Goal: Task Accomplishment & Management: Manage account settings

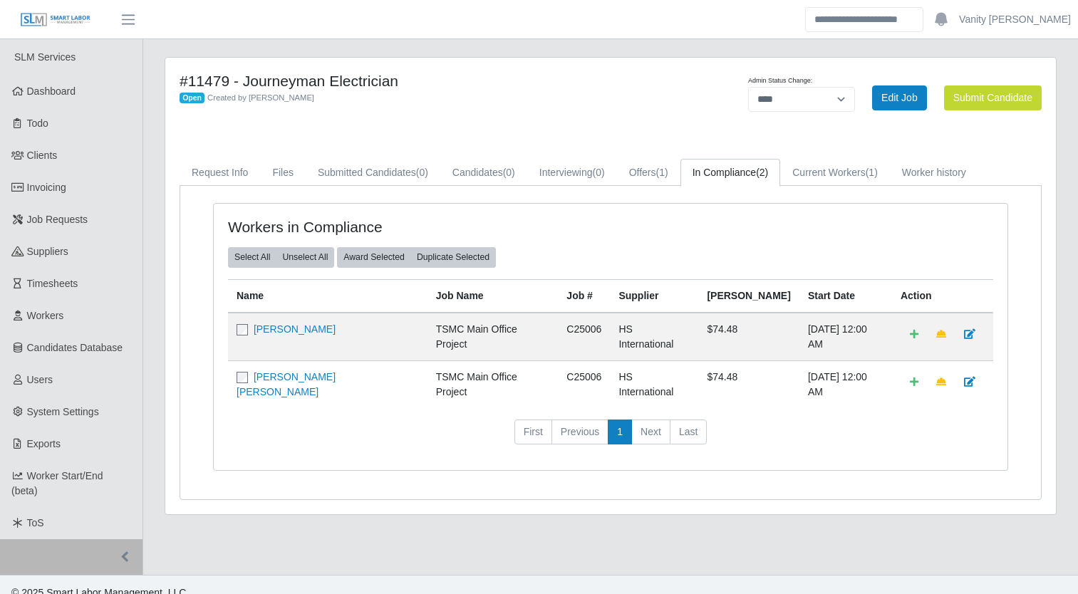
select select "****"
click at [586, 135] on div "#11479 - Journeyman Electrician Open Created by Jerrin Jaramillo Admin Status C…" at bounding box center [610, 286] width 890 height 457
click at [810, 184] on link "Current Workers (1)" at bounding box center [835, 173] width 110 height 28
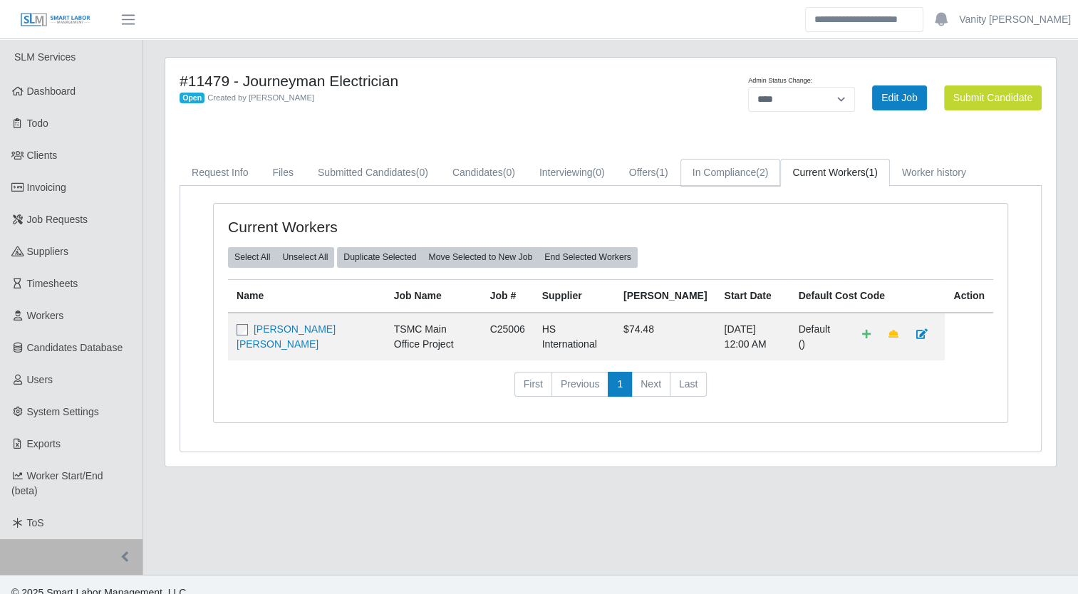
click at [732, 178] on link "In Compliance (2)" at bounding box center [730, 173] width 100 height 28
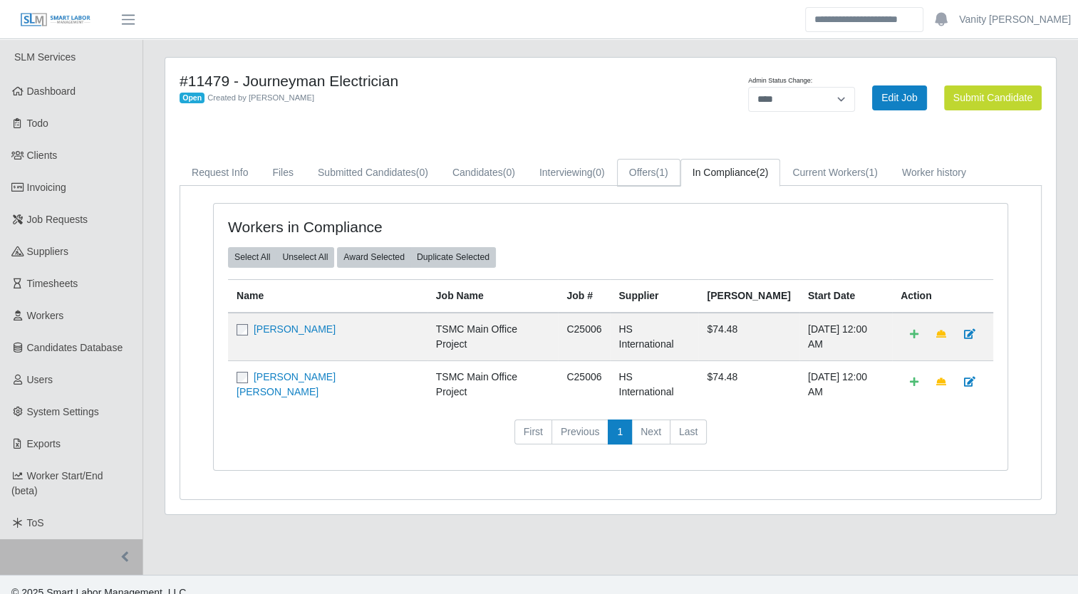
click at [647, 176] on link "Offers (1)" at bounding box center [648, 173] width 63 height 28
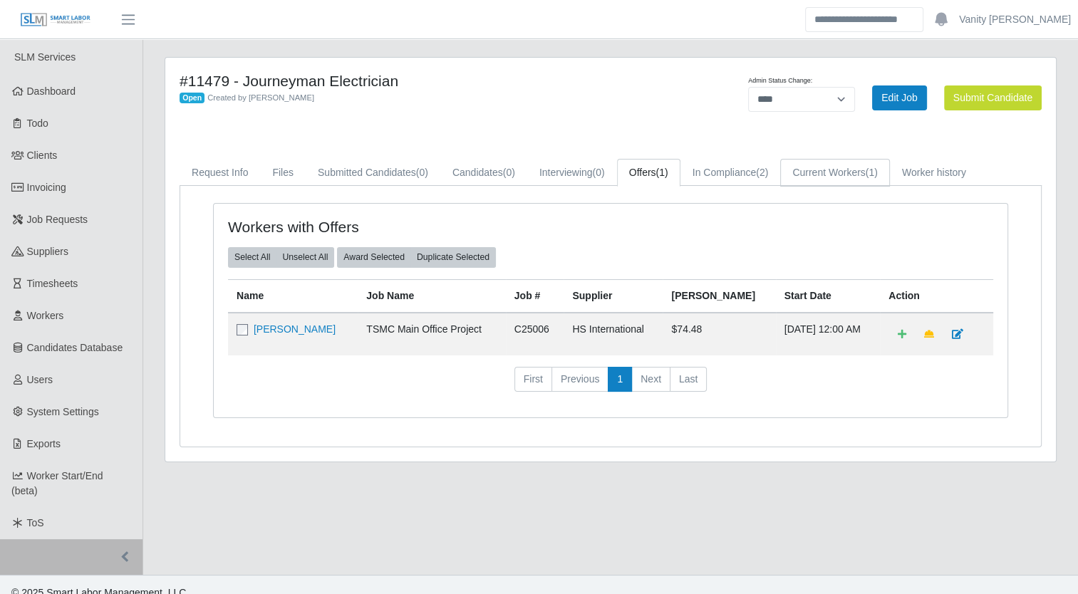
click at [838, 184] on link "Current Workers (1)" at bounding box center [835, 173] width 110 height 28
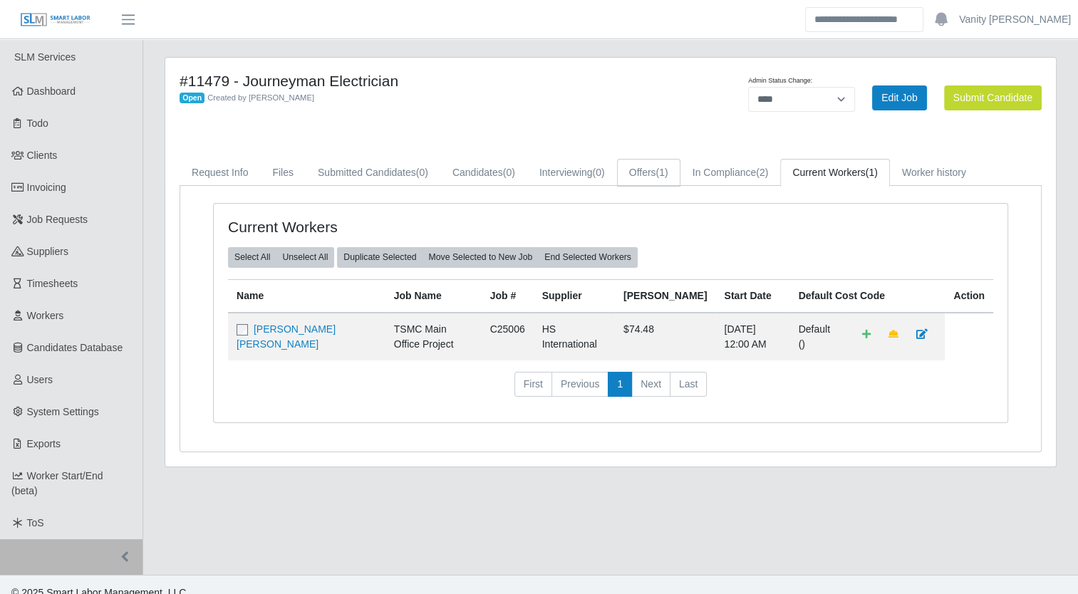
click at [657, 170] on span "(1)" at bounding box center [662, 172] width 12 height 11
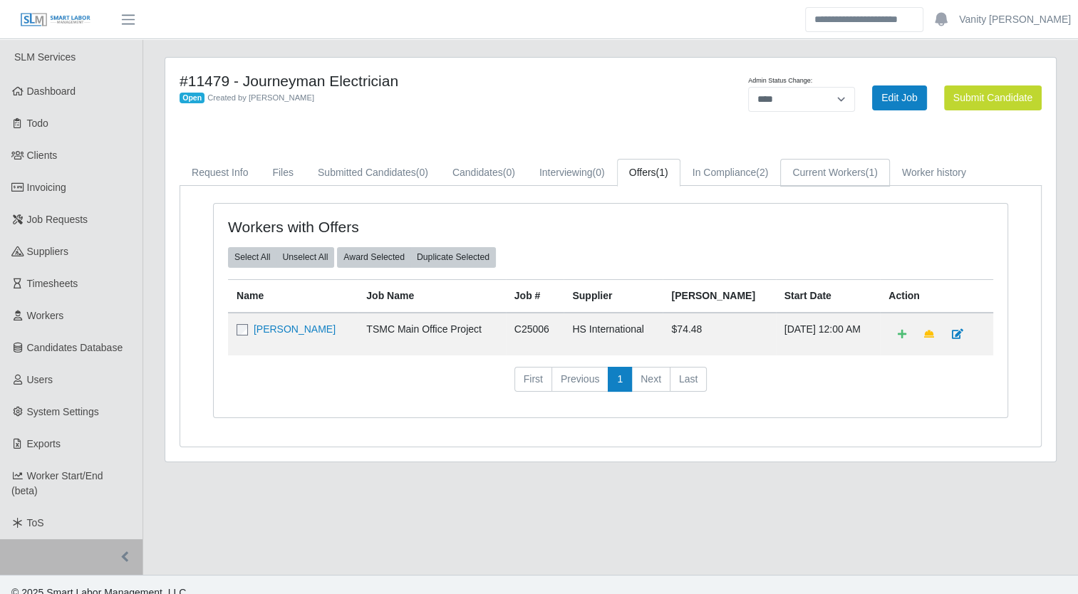
click at [847, 174] on link "Current Workers (1)" at bounding box center [835, 173] width 110 height 28
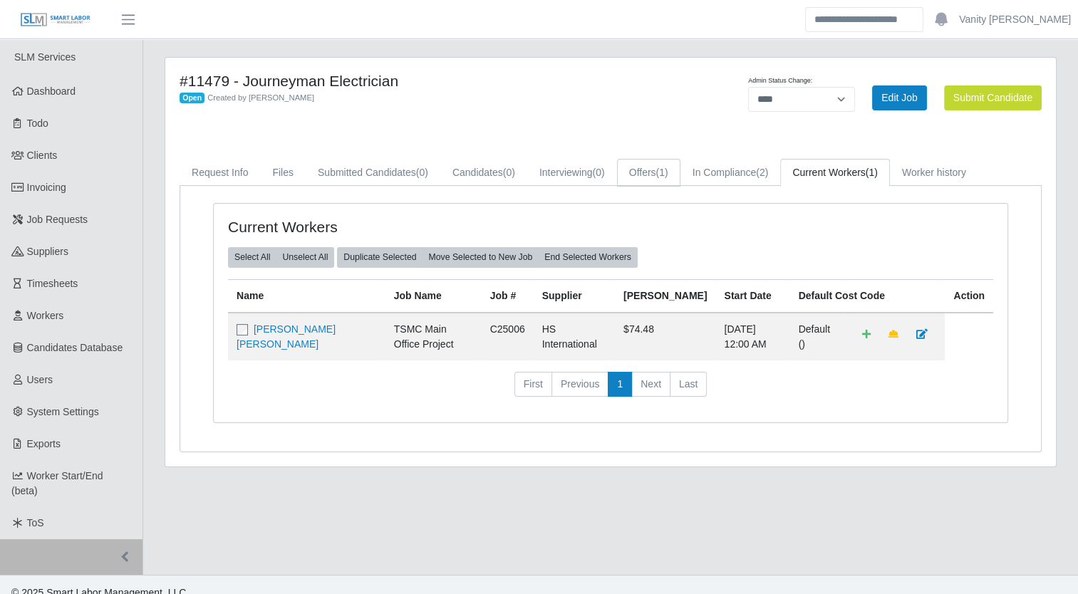
click at [664, 172] on span "(1)" at bounding box center [662, 172] width 12 height 11
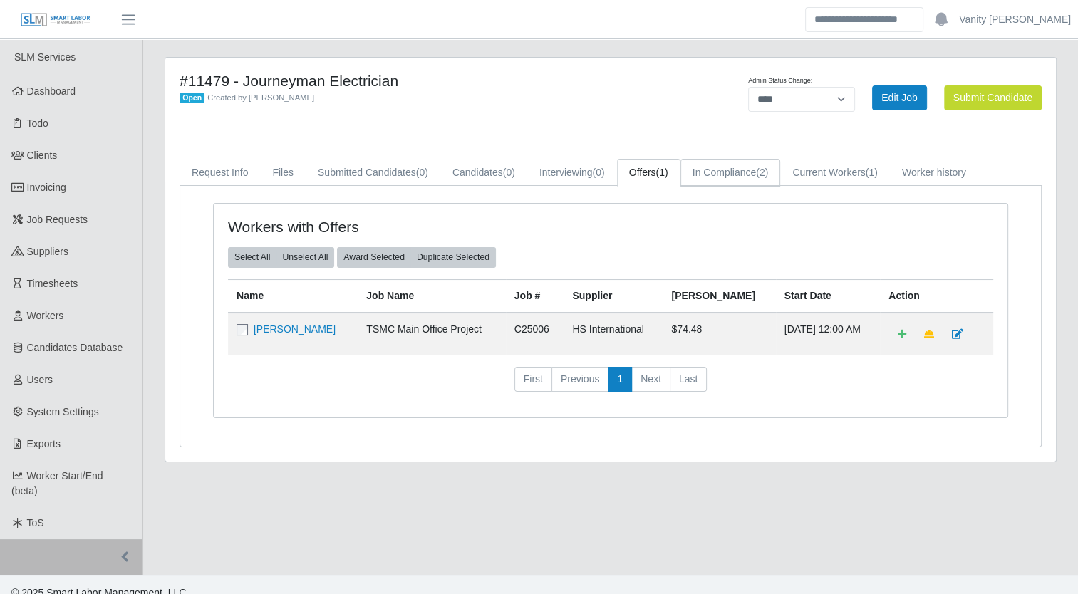
click at [716, 170] on link "In Compliance (2)" at bounding box center [730, 173] width 100 height 28
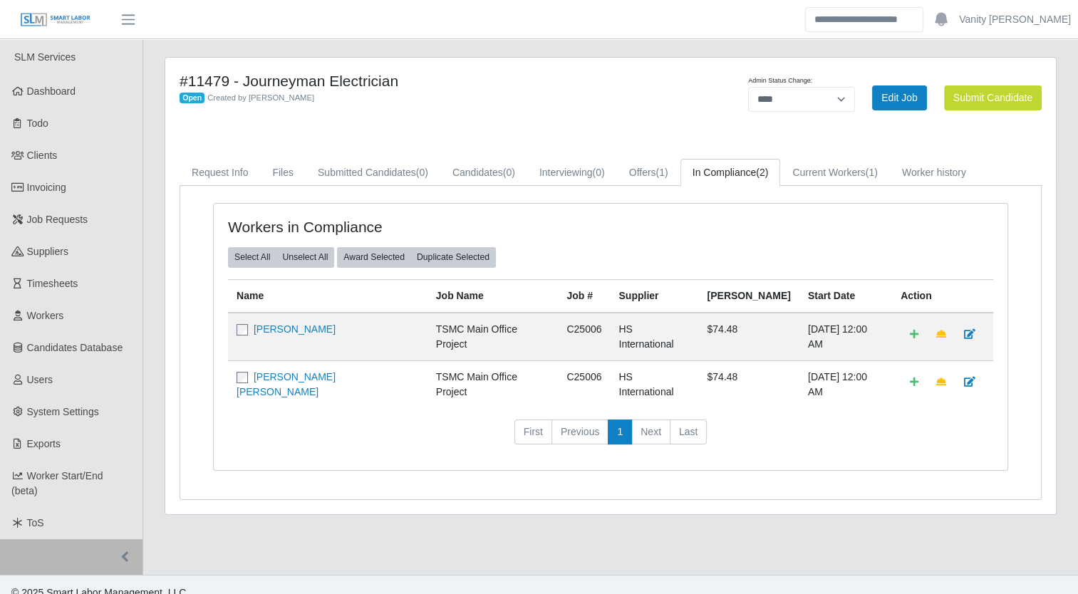
click at [275, 328] on link "Julio Lopez Ayala" at bounding box center [295, 328] width 82 height 11
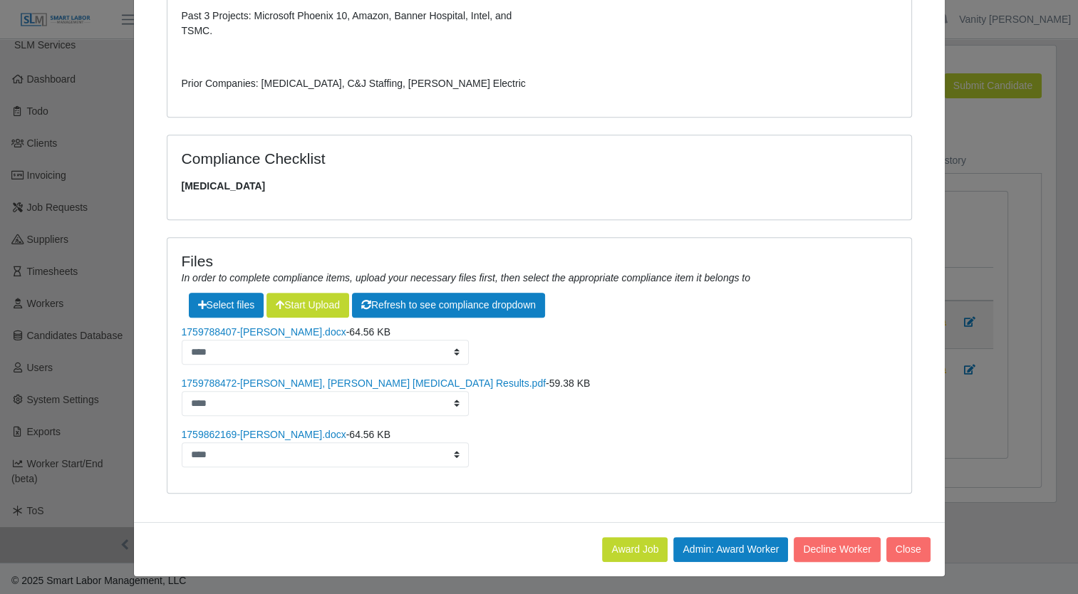
scroll to position [16, 0]
click at [805, 543] on button "Decline Worker" at bounding box center [836, 549] width 86 height 25
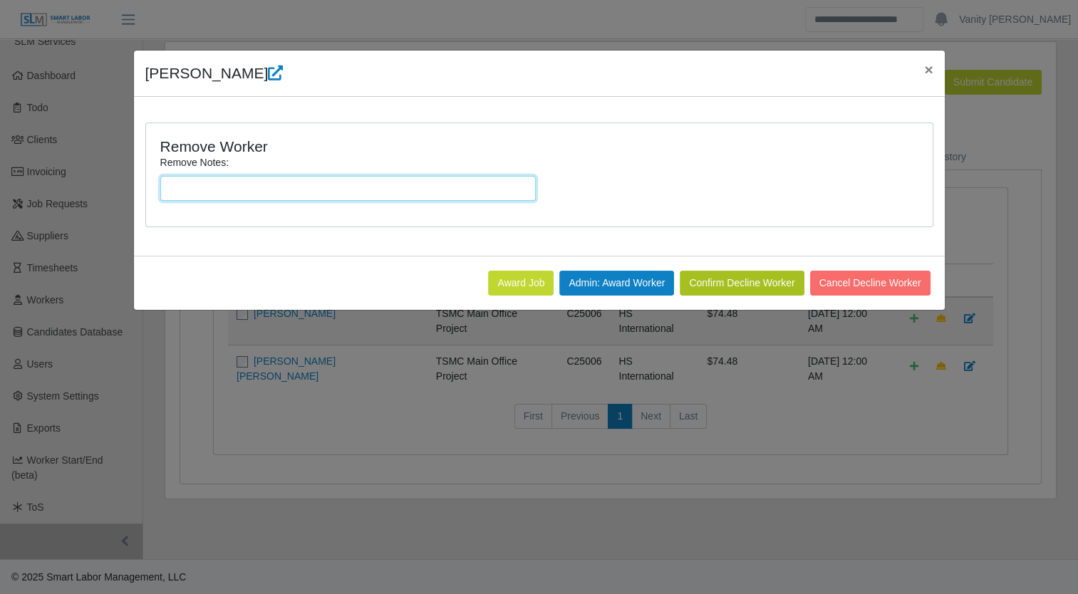
click at [348, 190] on input "Remove Notes:" at bounding box center [347, 188] width 375 height 25
type input "**********"
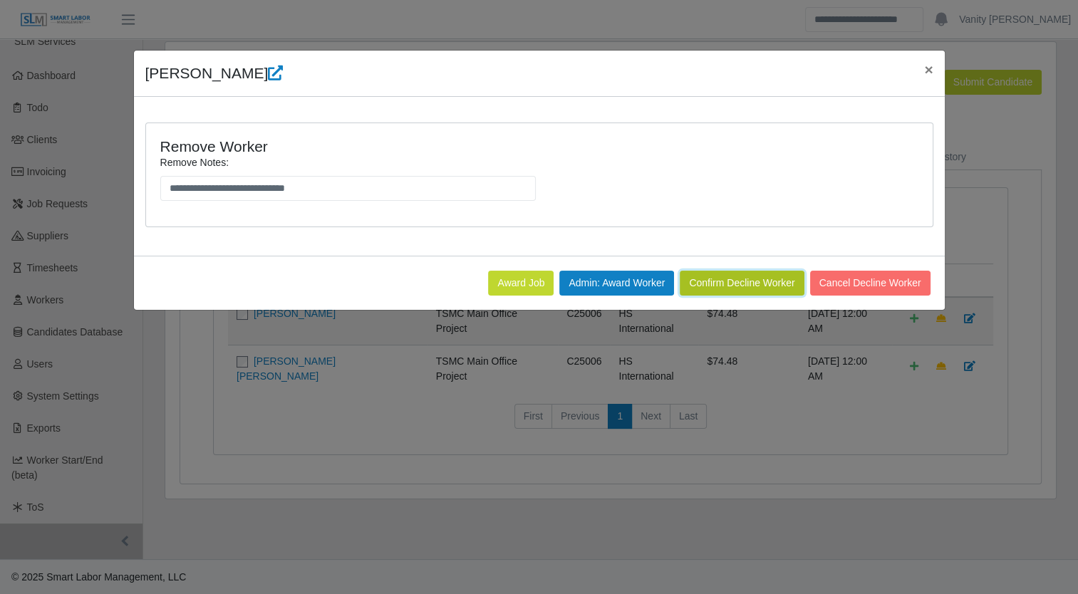
click at [756, 279] on button "Confirm Decline Worker" at bounding box center [741, 283] width 124 height 25
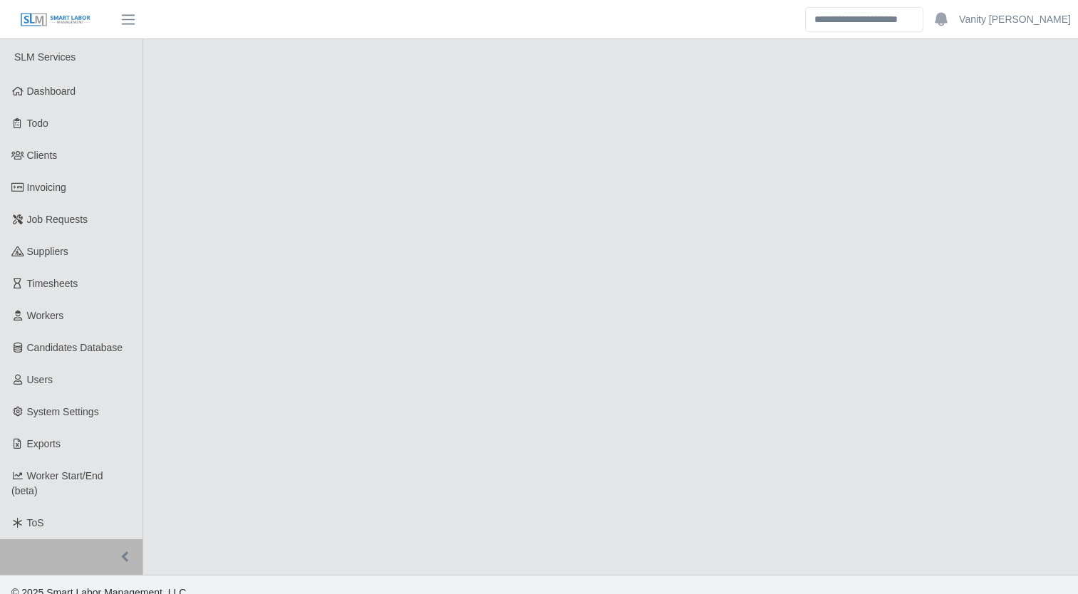
scroll to position [16, 0]
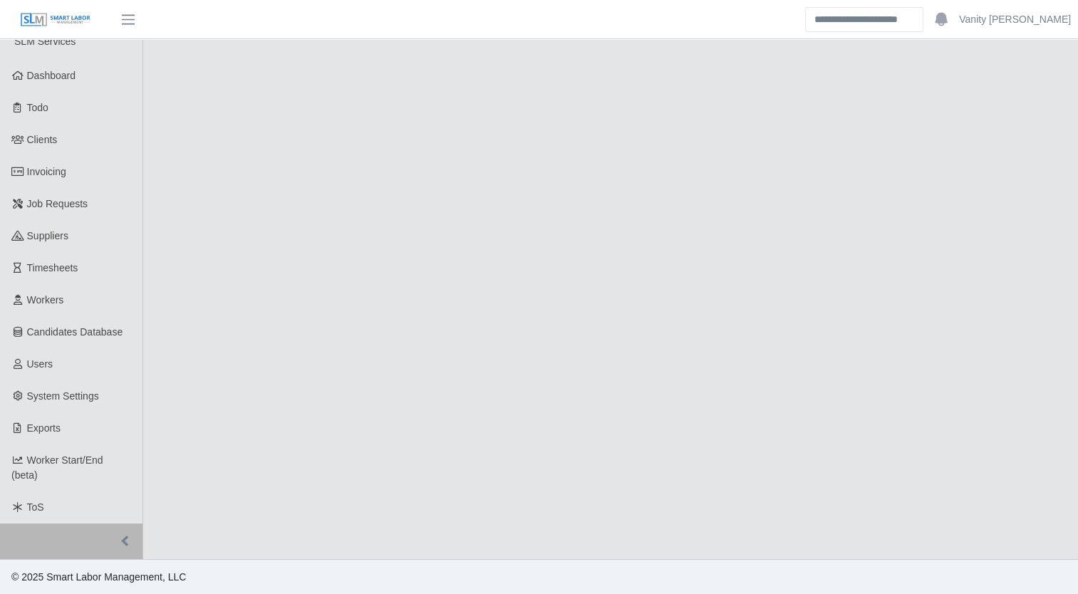
select select "****"
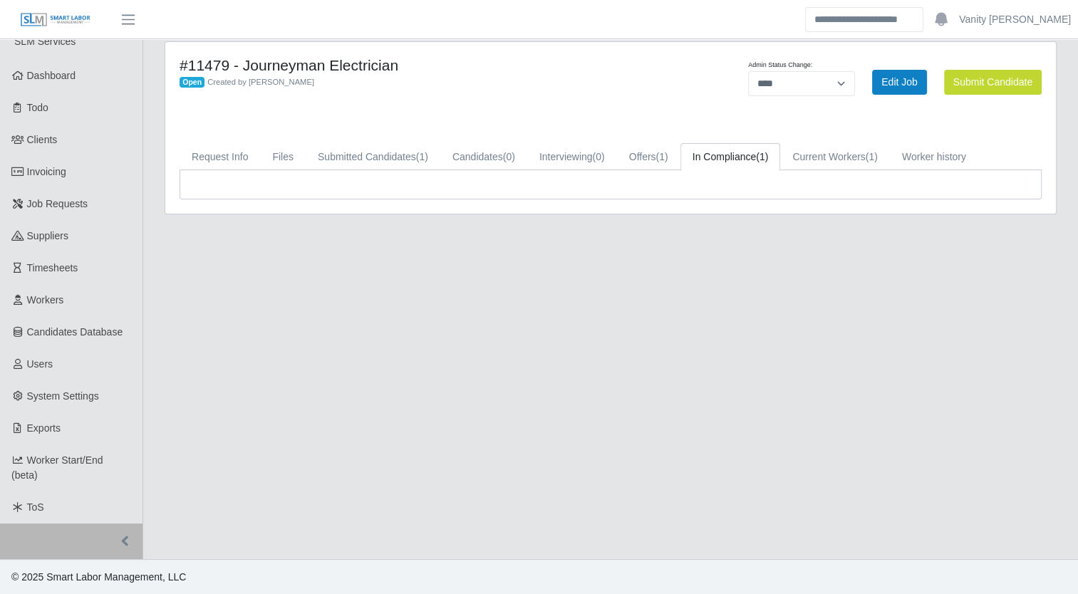
scroll to position [0, 0]
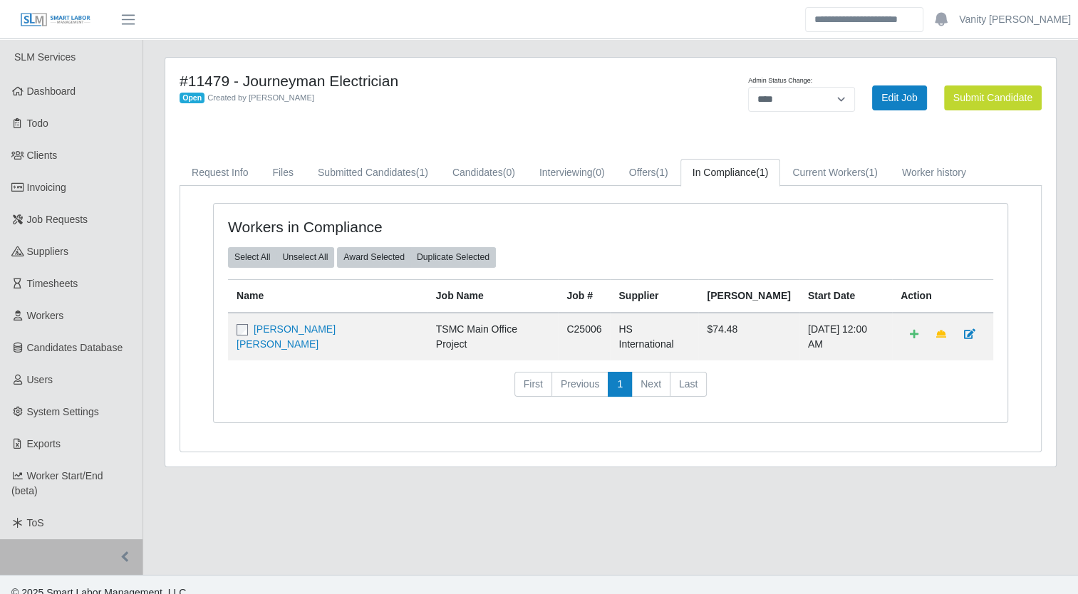
click at [48, 224] on span "Job Requests" at bounding box center [57, 219] width 61 height 11
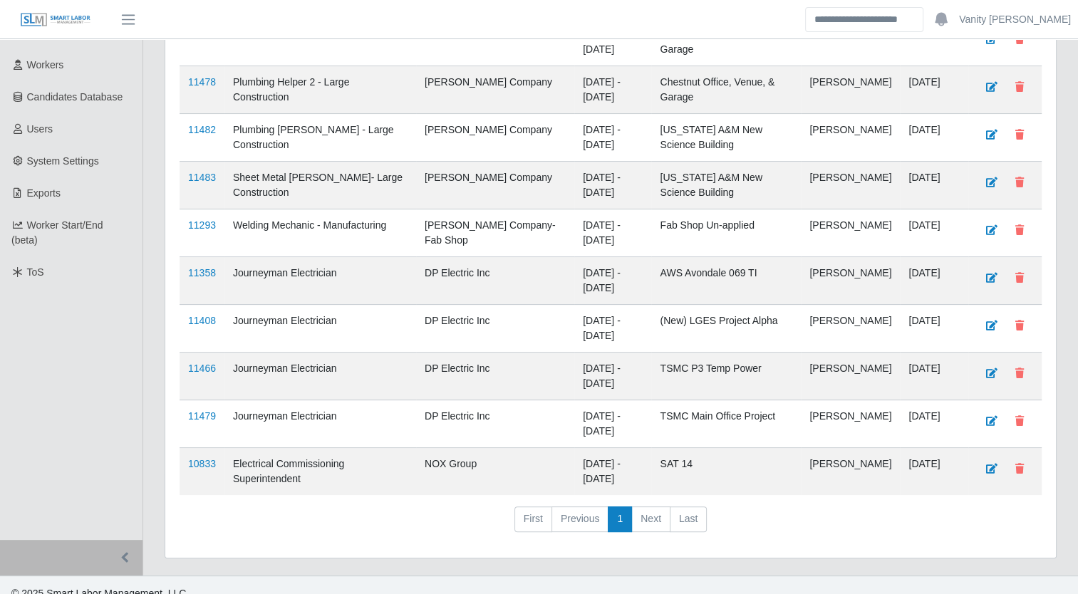
scroll to position [264, 0]
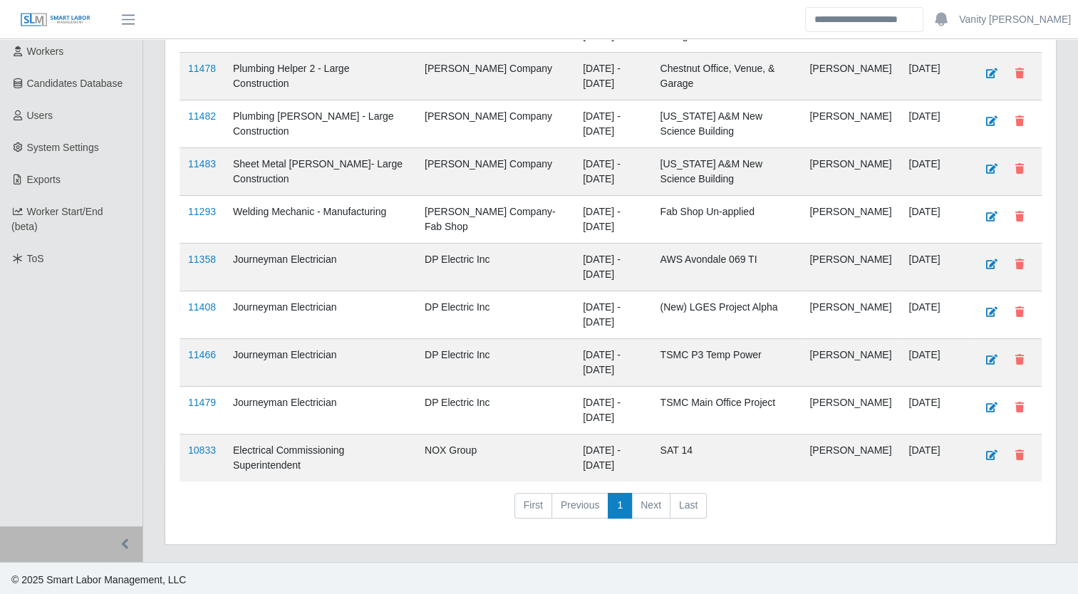
click at [204, 254] on link "11358" at bounding box center [202, 259] width 28 height 11
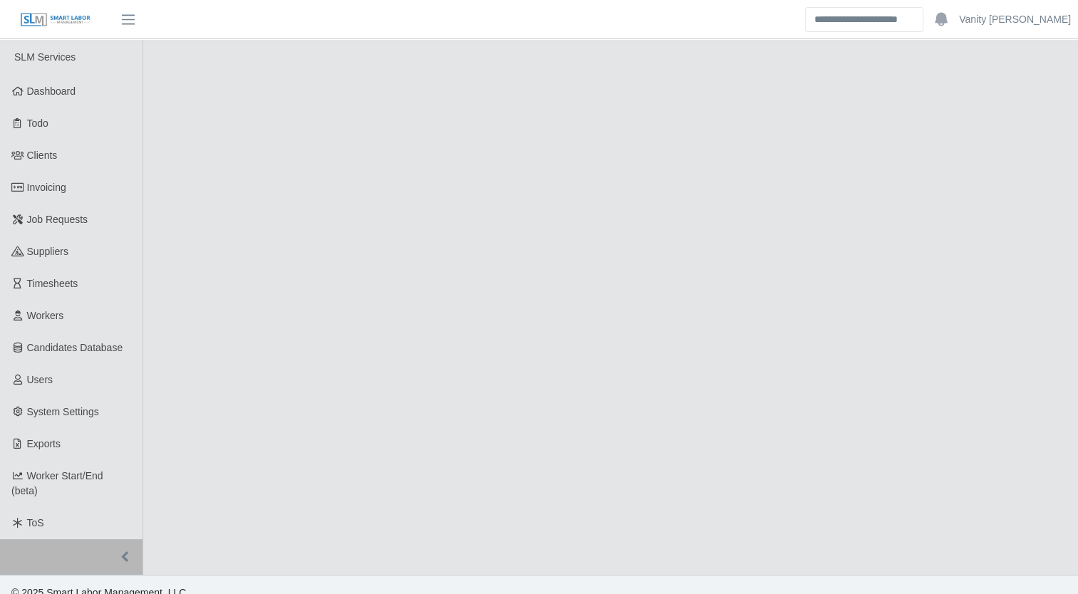
select select "****"
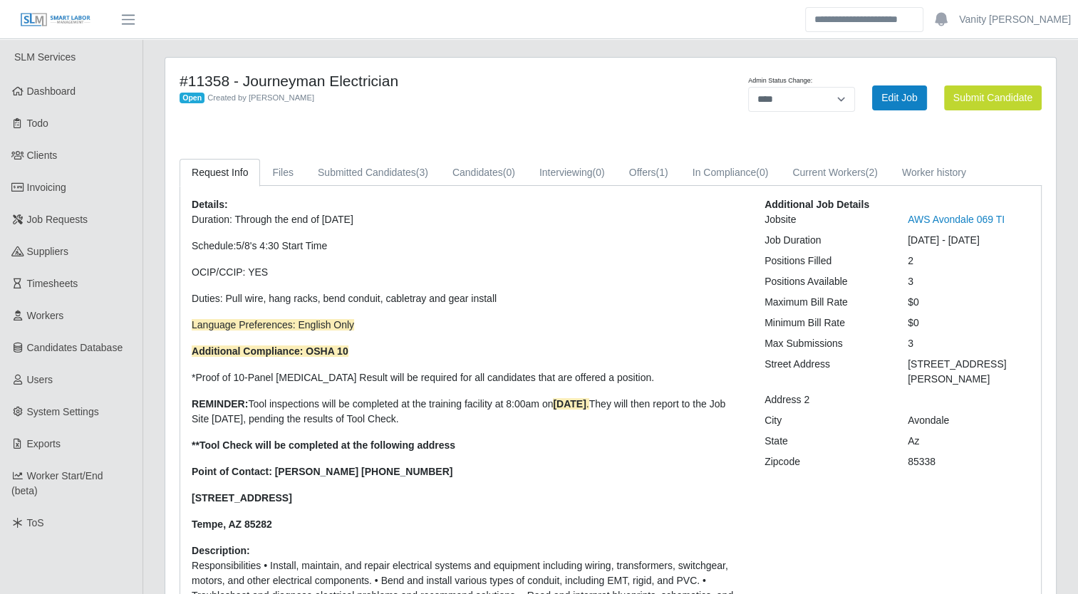
click at [449, 61] on div "#11358 - Journeyman Electrician Open Created by Jerrin Jaramillo Admin Status C…" at bounding box center [610, 415] width 890 height 714
click at [875, 175] on span "(2)" at bounding box center [871, 172] width 12 height 11
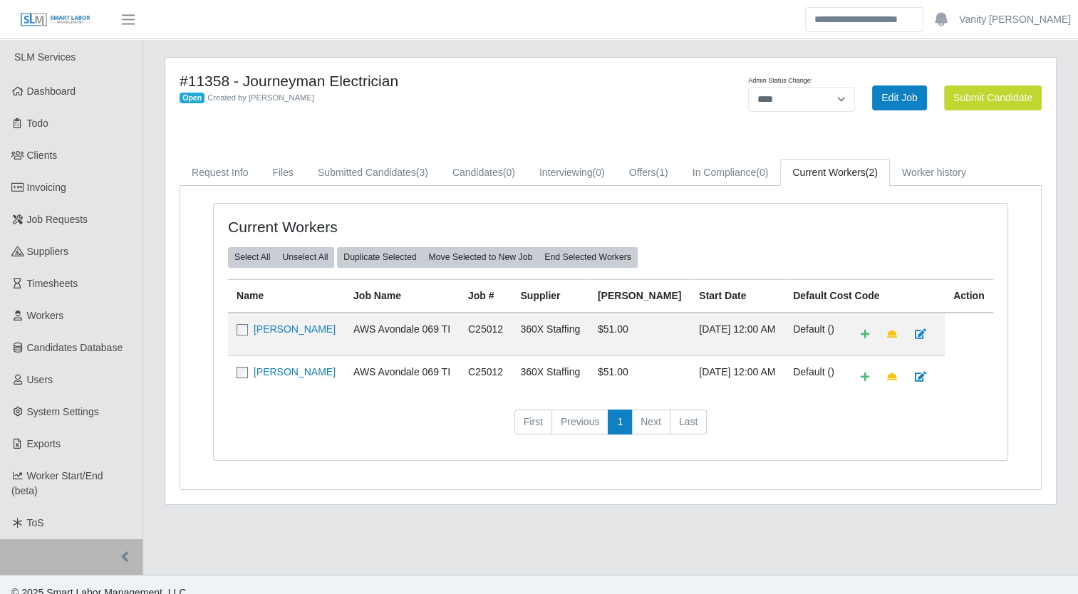
click at [14, 216] on icon at bounding box center [17, 219] width 13 height 10
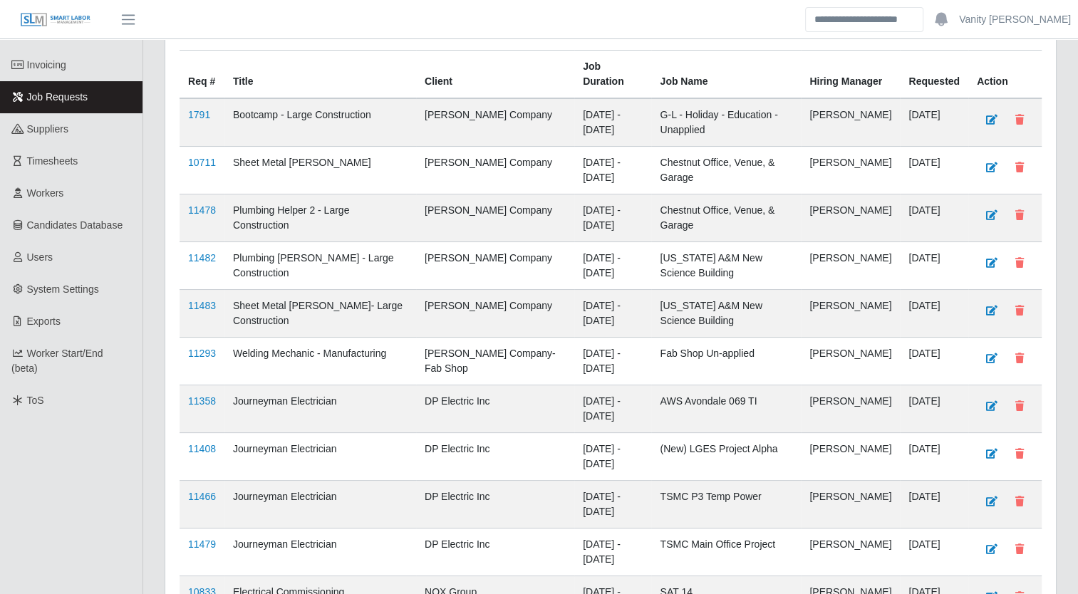
scroll to position [142, 0]
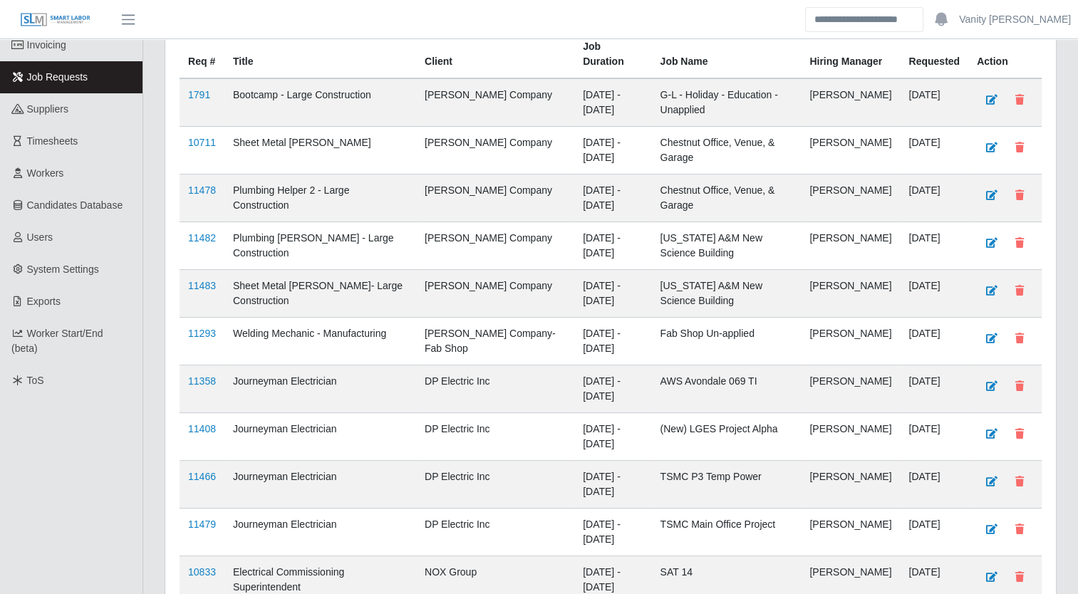
click at [203, 375] on link "11358" at bounding box center [202, 380] width 28 height 11
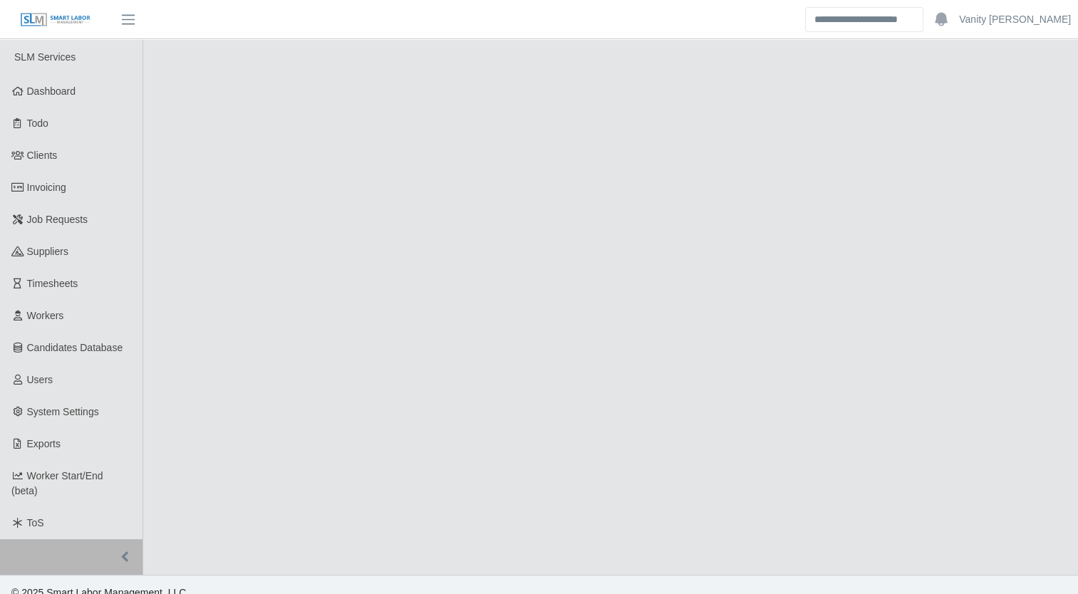
select select "****"
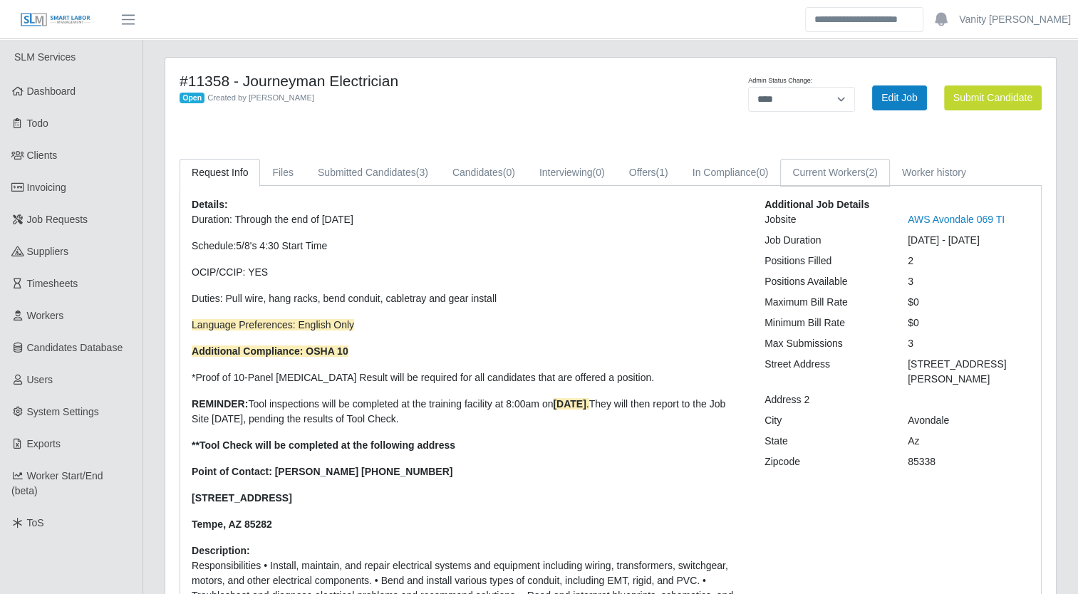
click at [870, 160] on link "Current Workers (2)" at bounding box center [835, 173] width 110 height 28
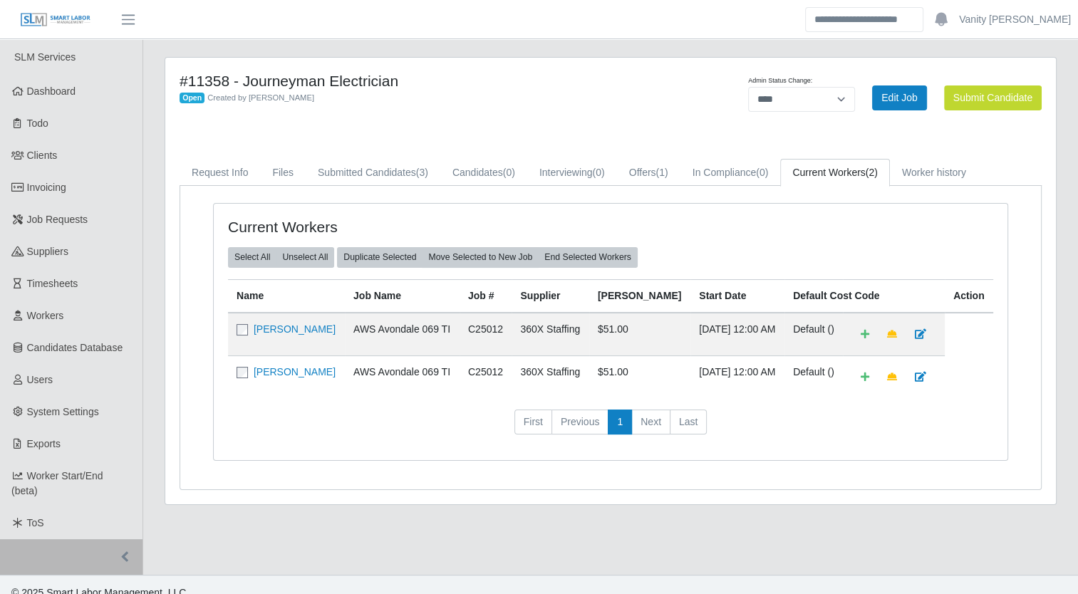
click at [52, 224] on span "Job Requests" at bounding box center [57, 219] width 61 height 11
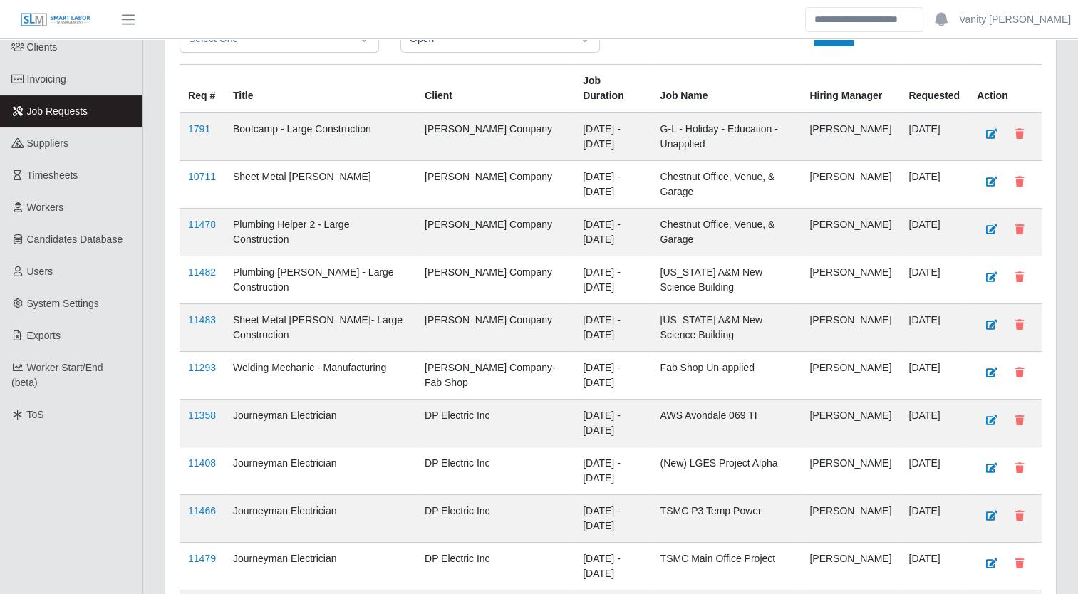
scroll to position [142, 0]
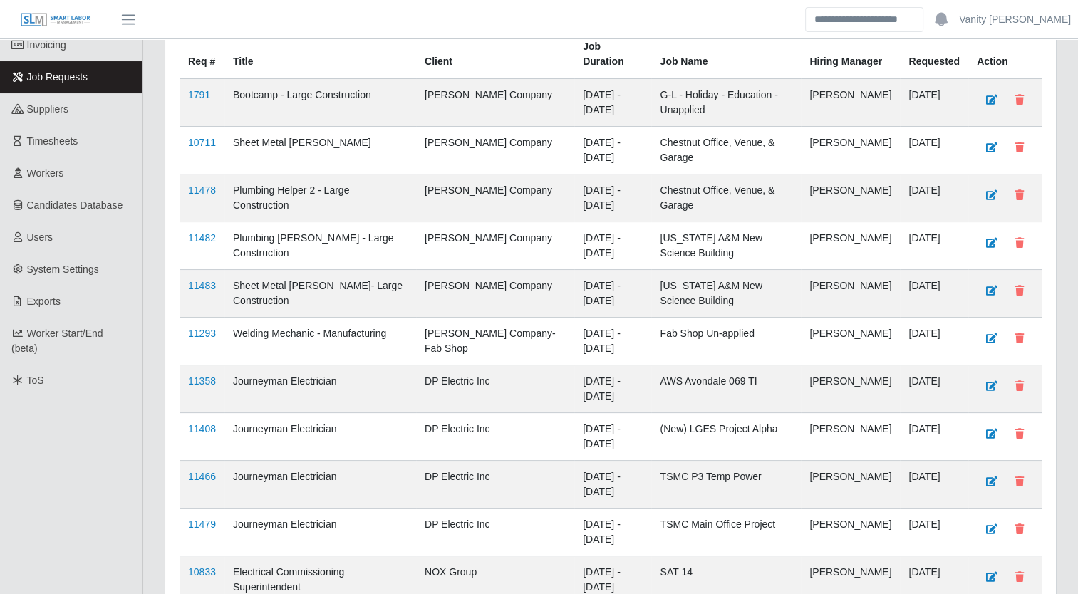
click link "11408"
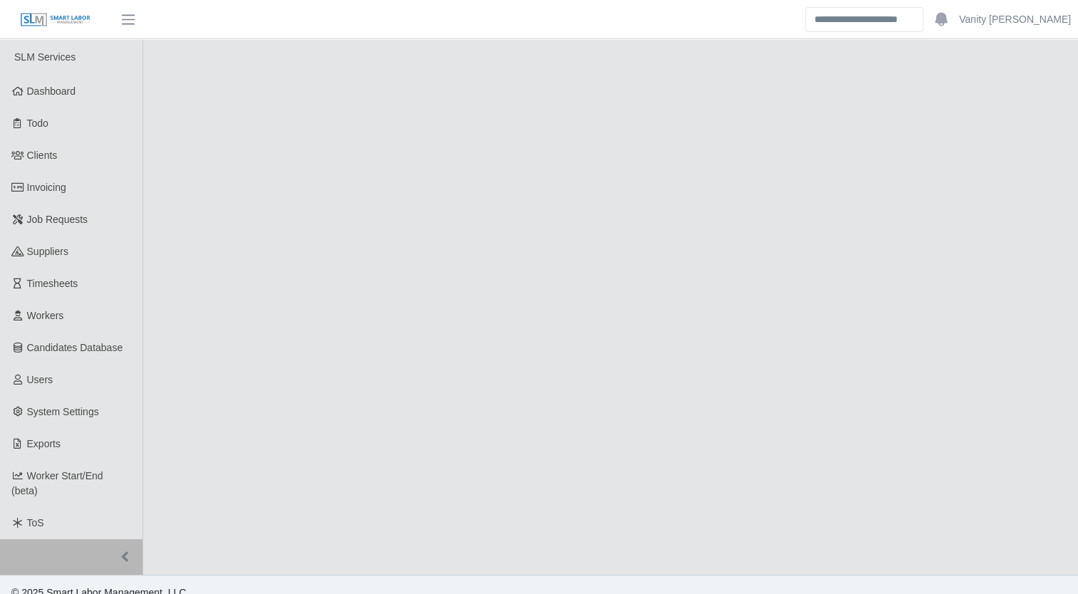
select select "****"
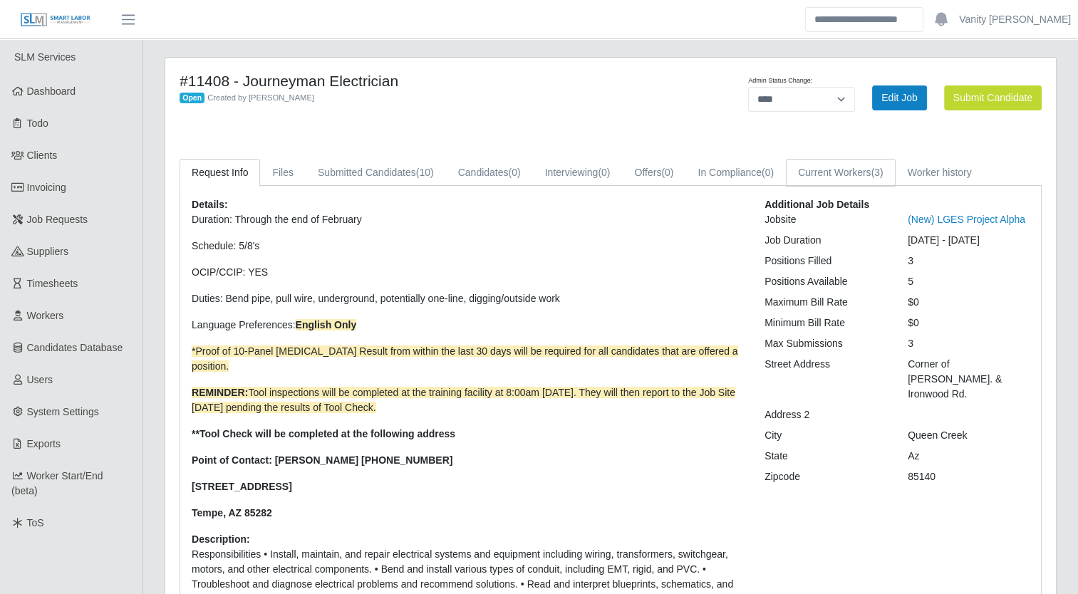
click at [880, 167] on span "(3)" at bounding box center [876, 172] width 12 height 11
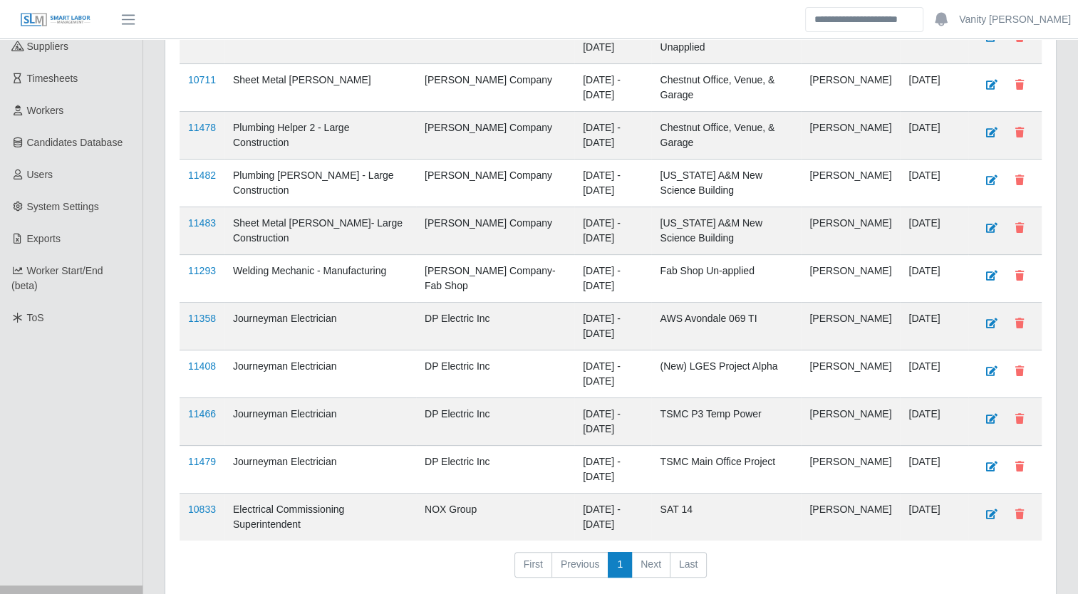
scroll to position [229, 0]
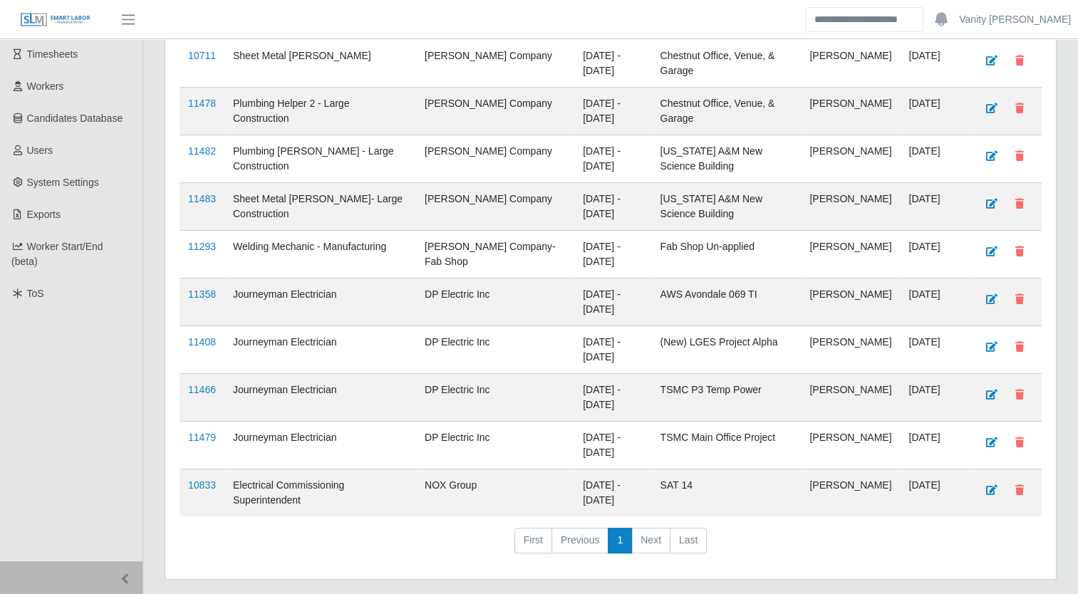
click at [199, 389] on link "11466" at bounding box center [202, 389] width 28 height 11
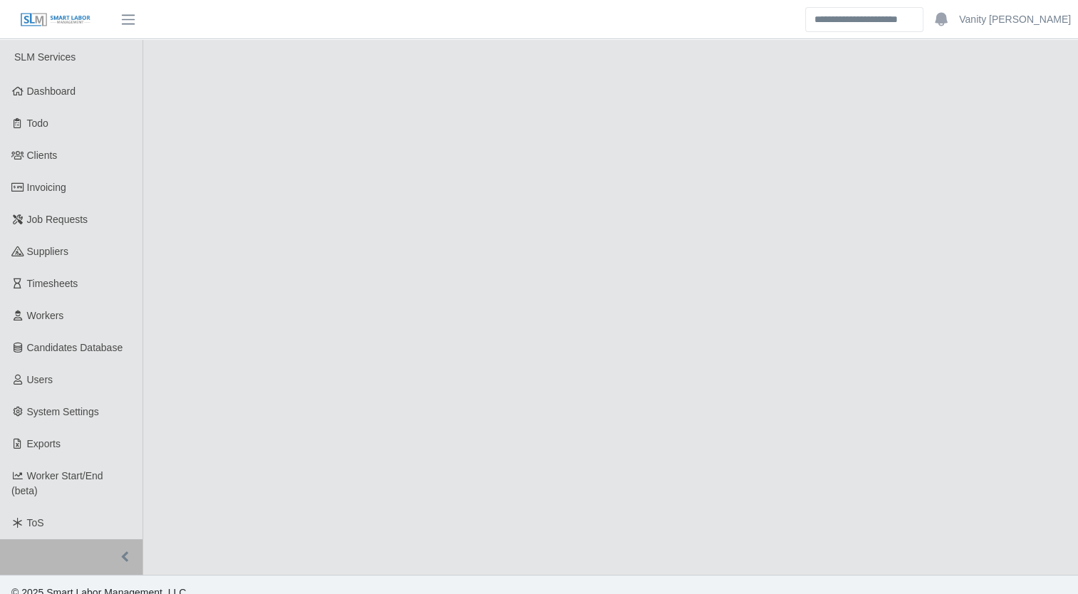
select select "****"
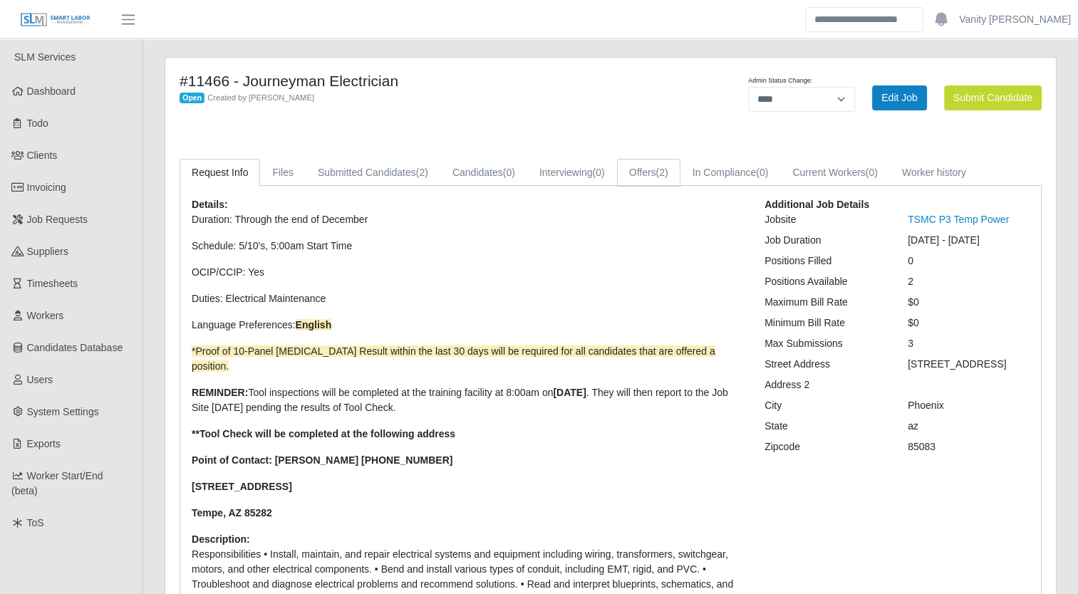
click at [654, 159] on link "Offers (2)" at bounding box center [648, 173] width 63 height 28
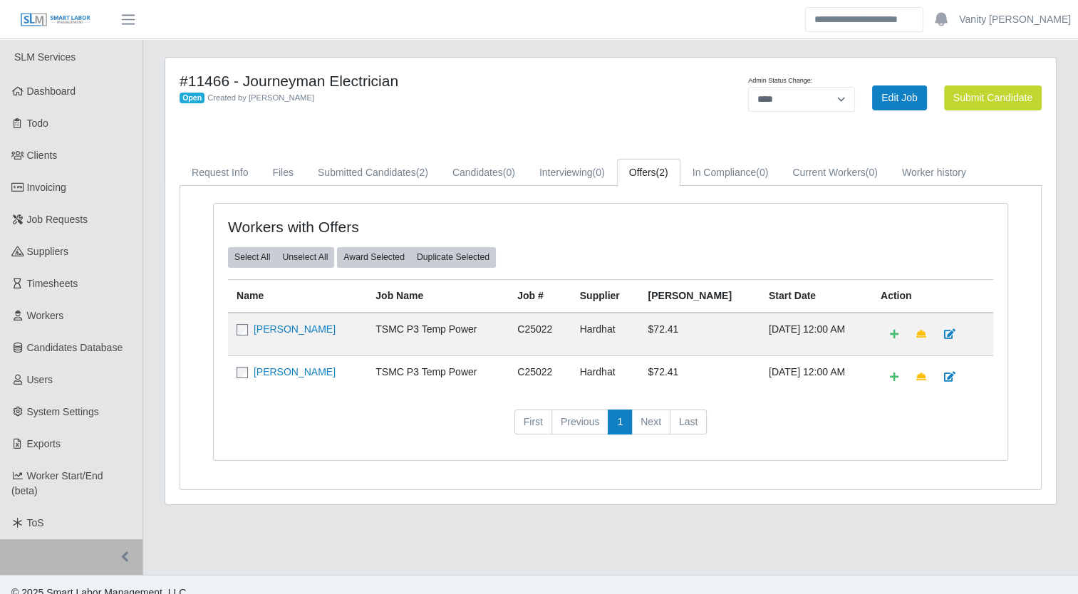
click at [302, 329] on link "Jesus Ramirez" at bounding box center [295, 328] width 82 height 11
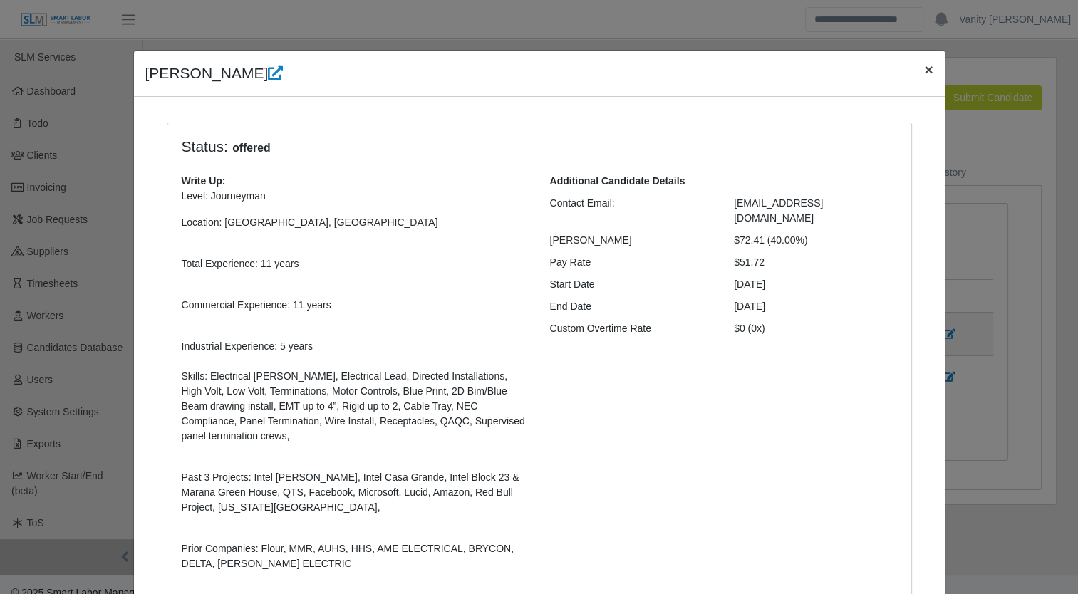
click at [924, 71] on span "×" at bounding box center [928, 69] width 9 height 16
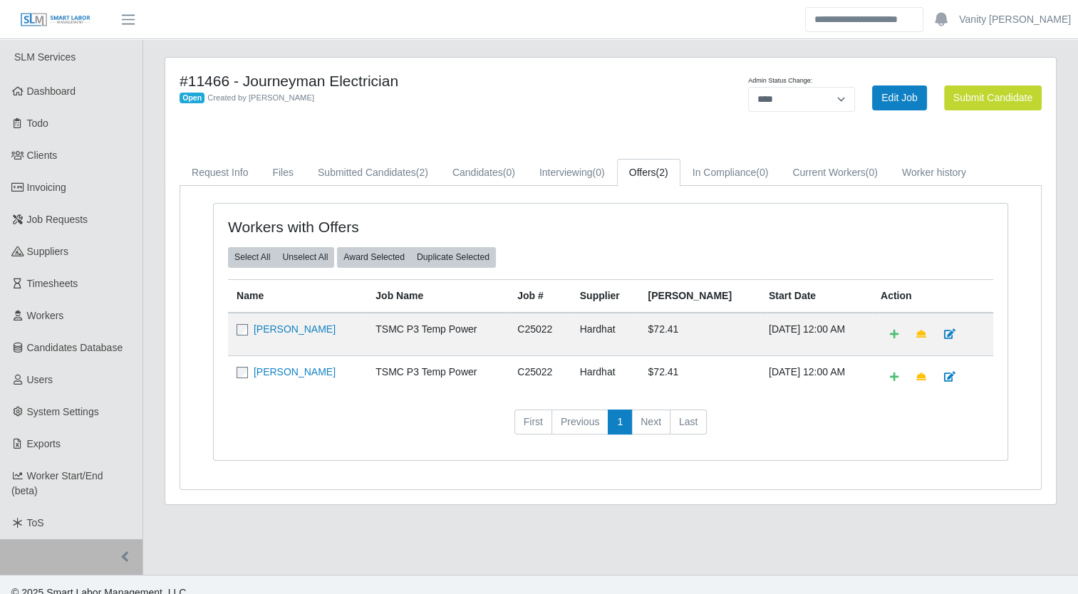
click at [107, 222] on link "Job Requests" at bounding box center [71, 220] width 142 height 32
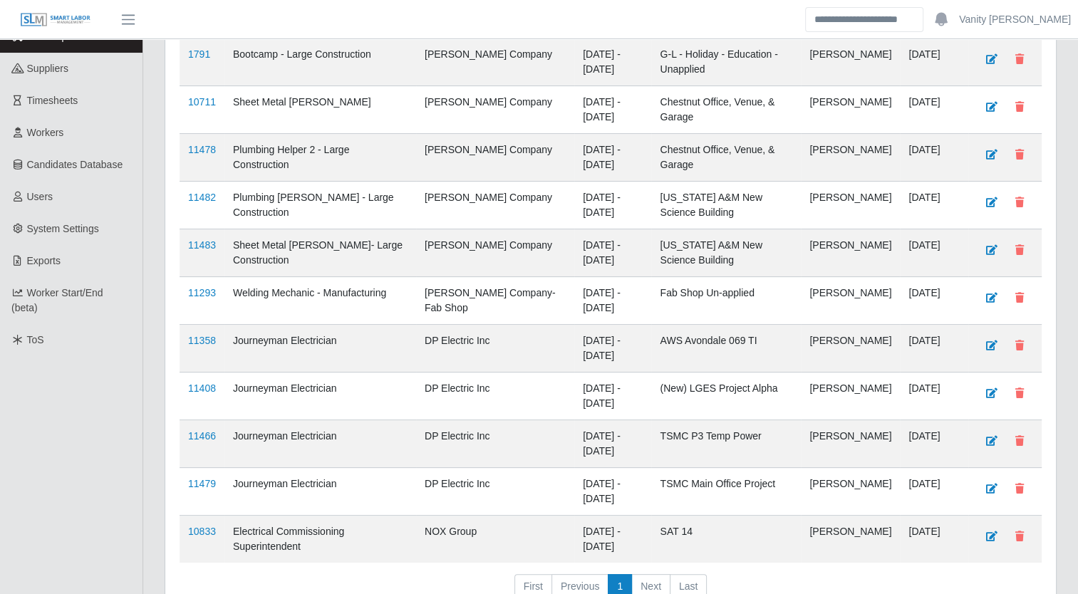
scroll to position [264, 0]
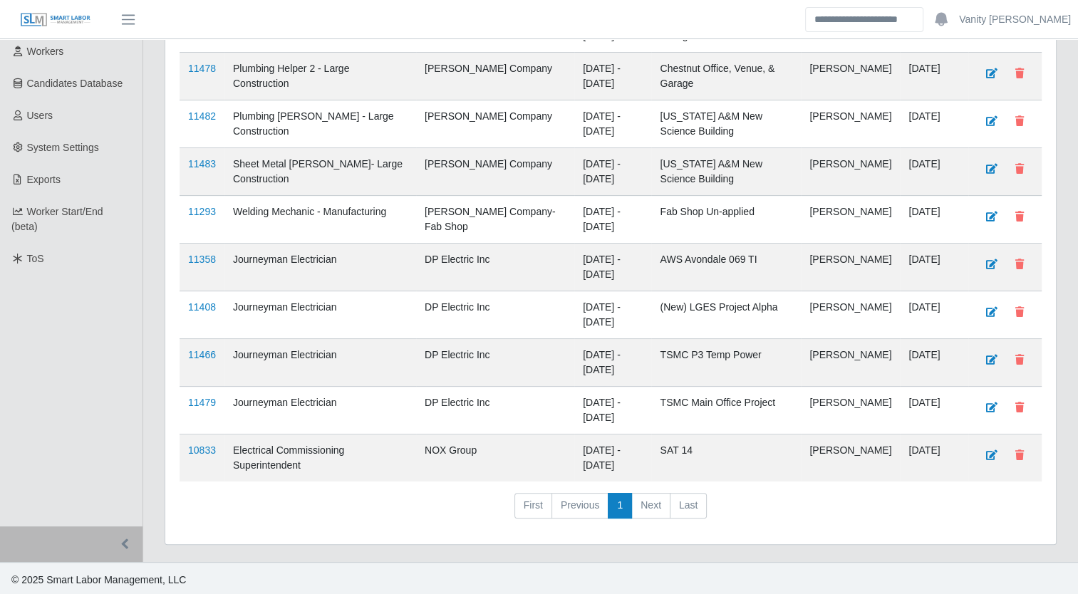
click at [202, 403] on link "11479" at bounding box center [202, 402] width 28 height 11
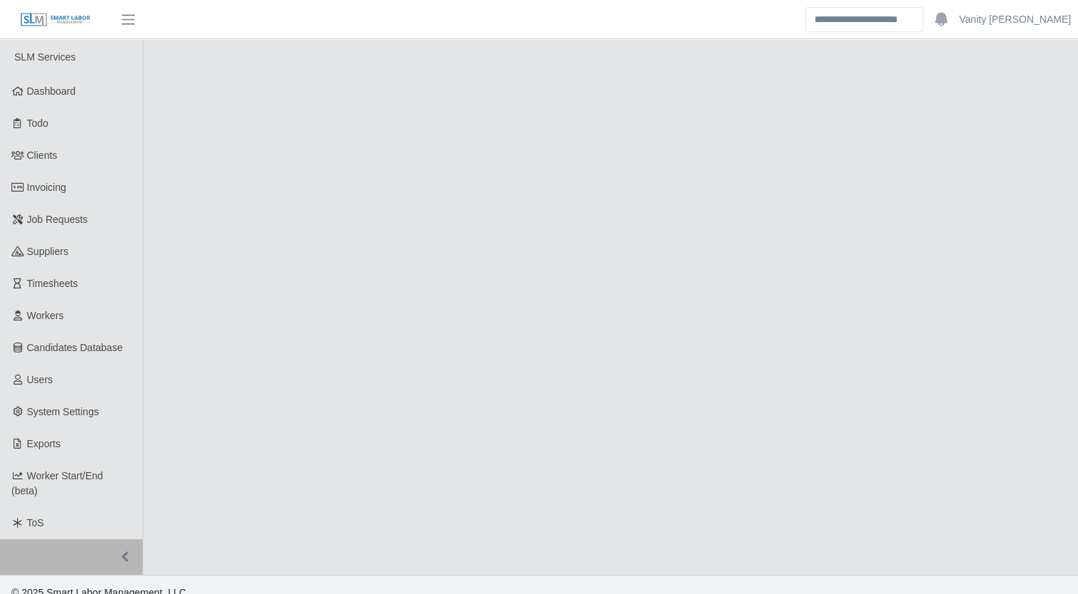
select select "****"
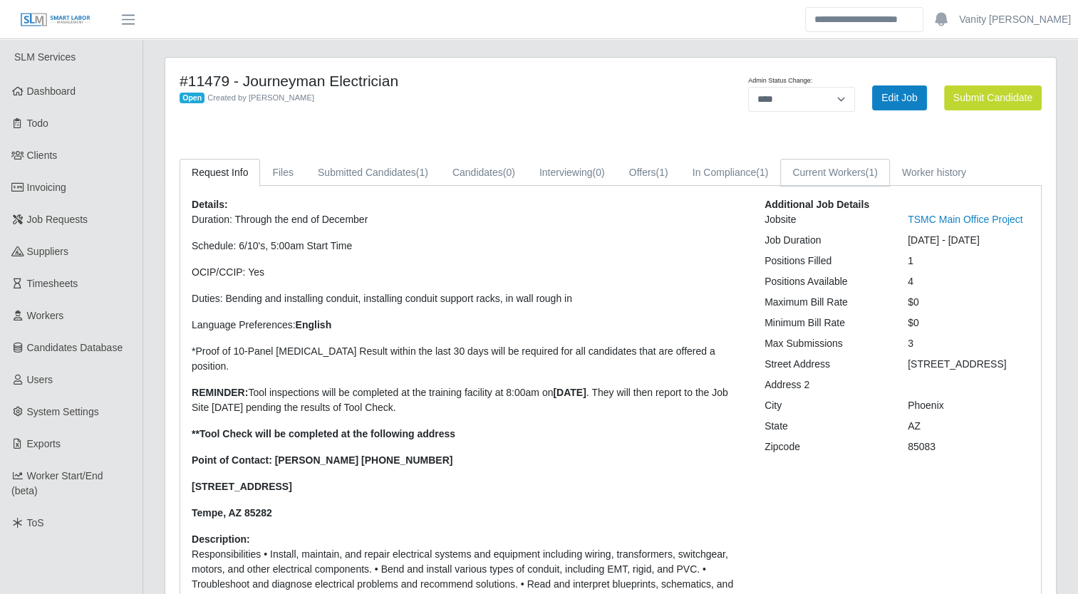
click at [815, 172] on link "Current Workers (1)" at bounding box center [835, 173] width 110 height 28
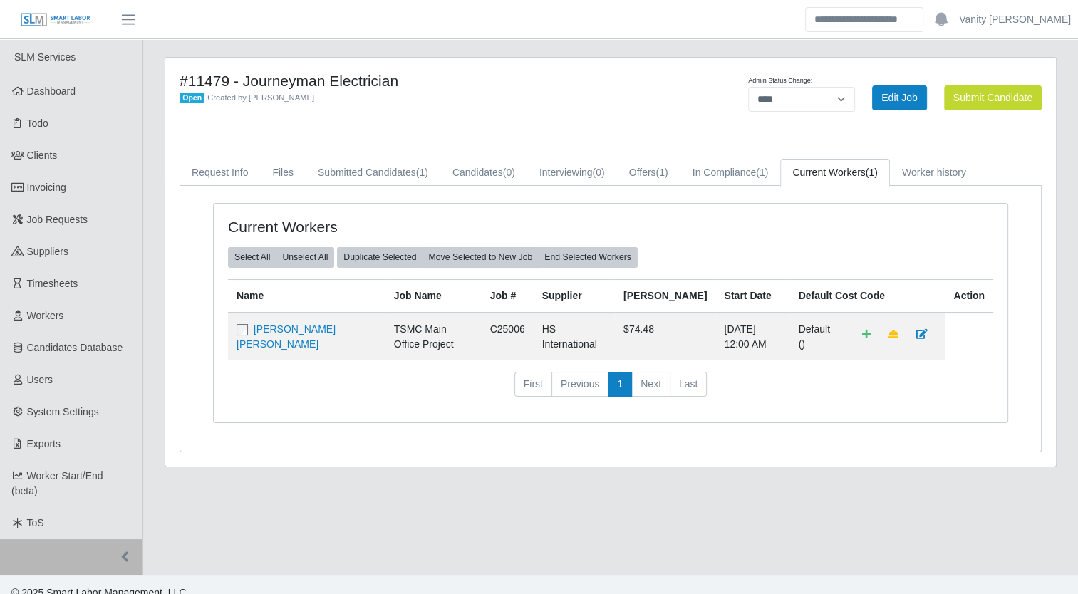
click at [95, 220] on link "Job Requests" at bounding box center [71, 220] width 142 height 32
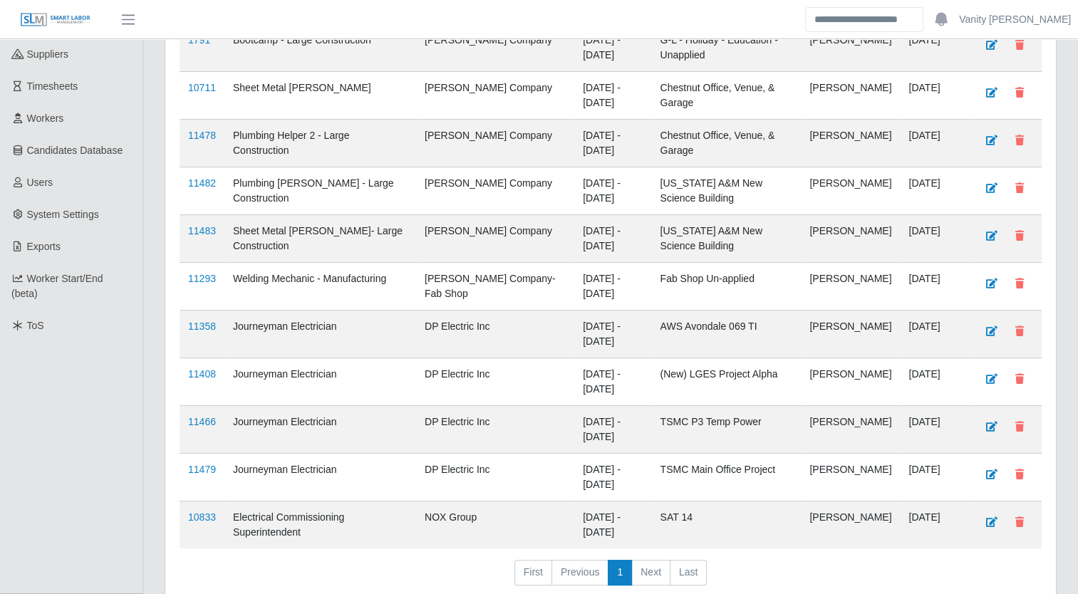
scroll to position [264, 0]
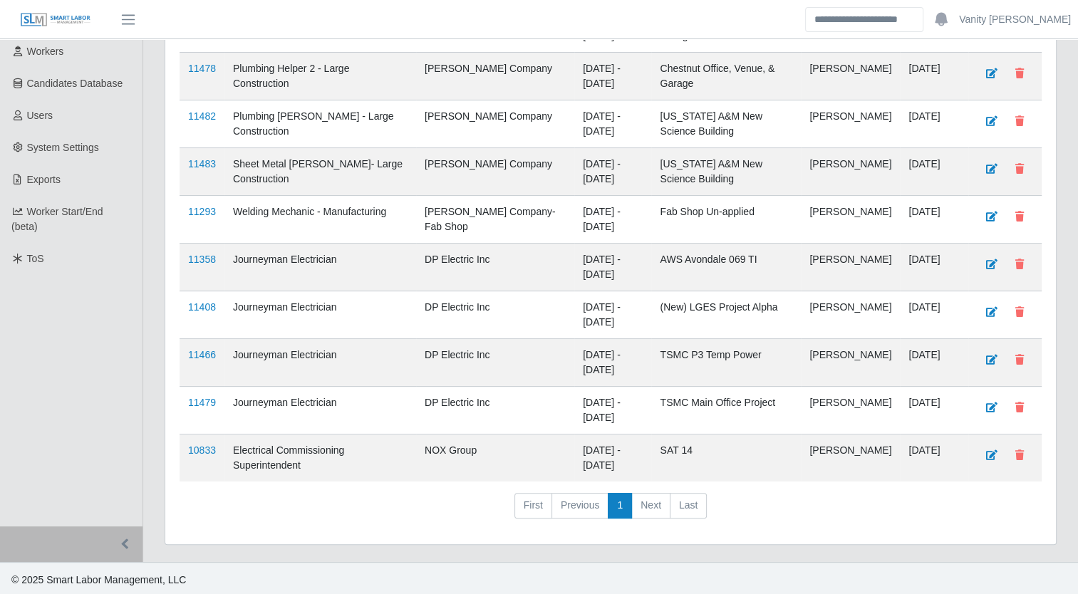
click at [196, 353] on link "11466" at bounding box center [202, 354] width 28 height 11
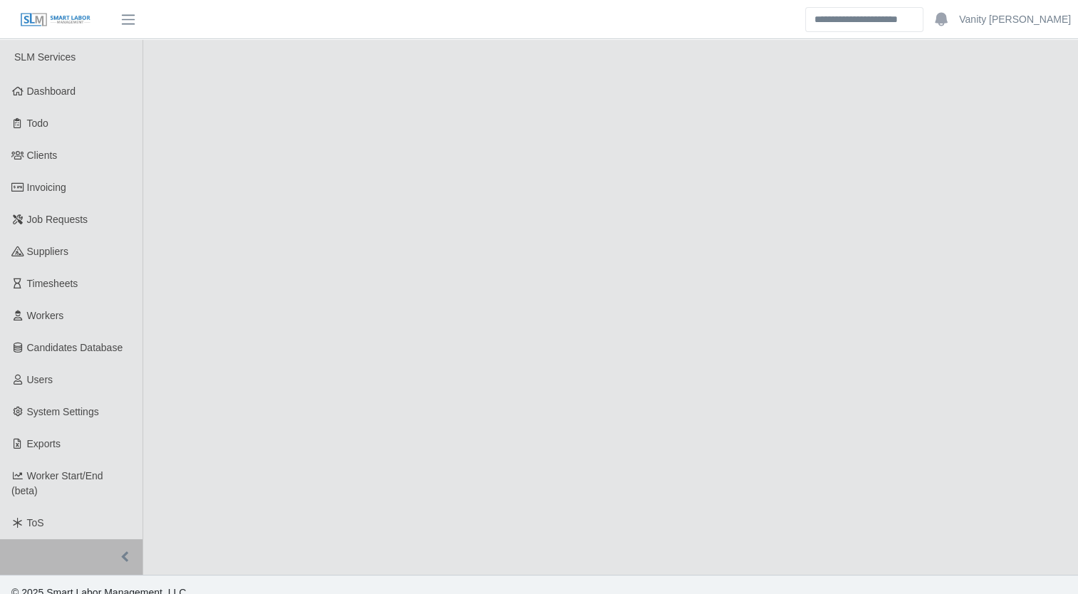
select select "****"
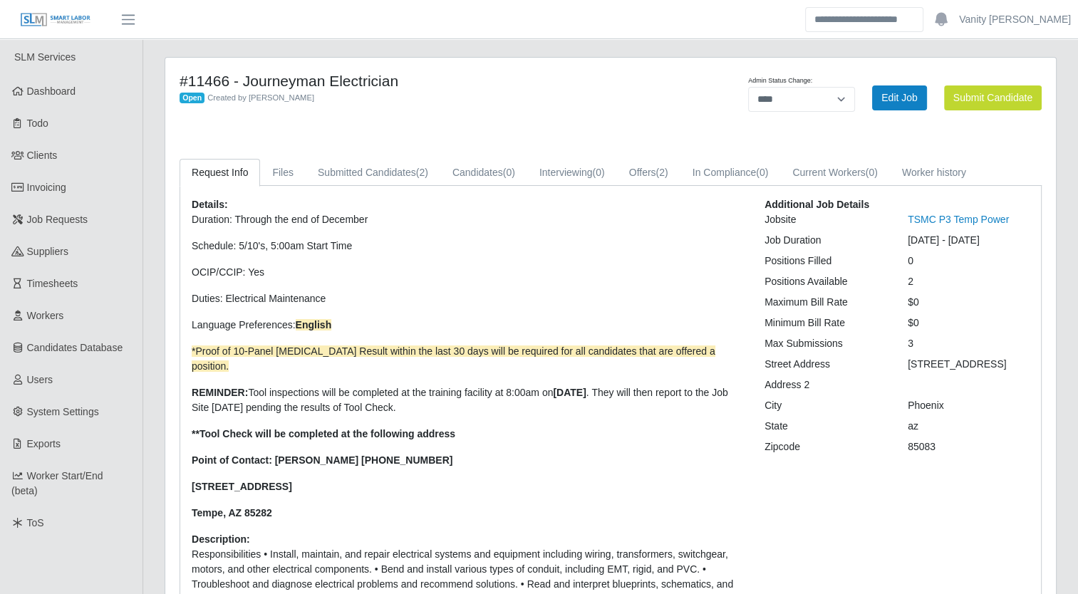
click at [84, 225] on span "Job Requests" at bounding box center [57, 219] width 61 height 11
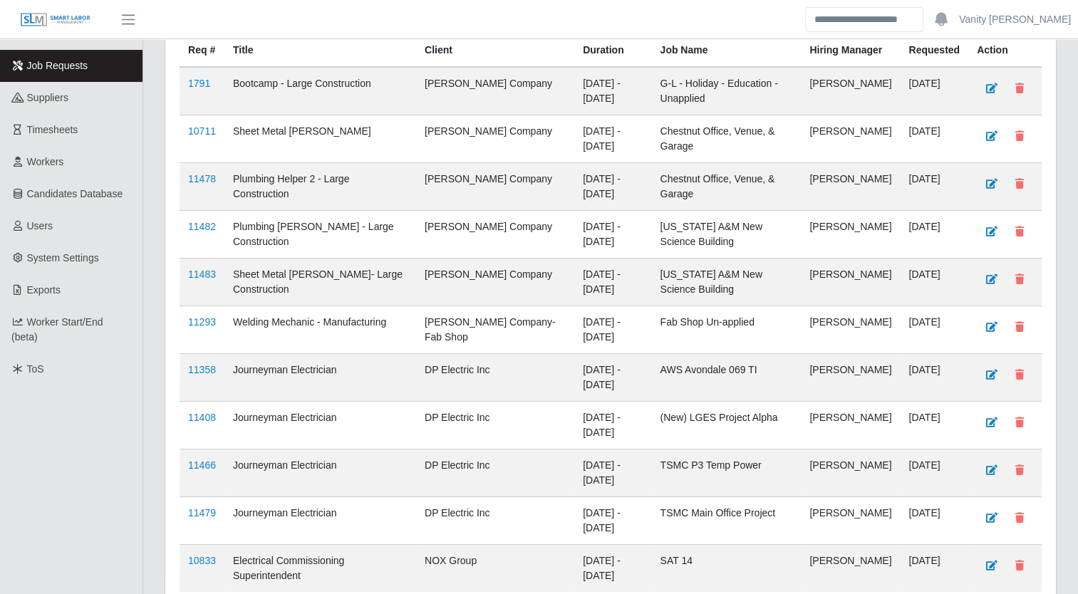
scroll to position [214, 0]
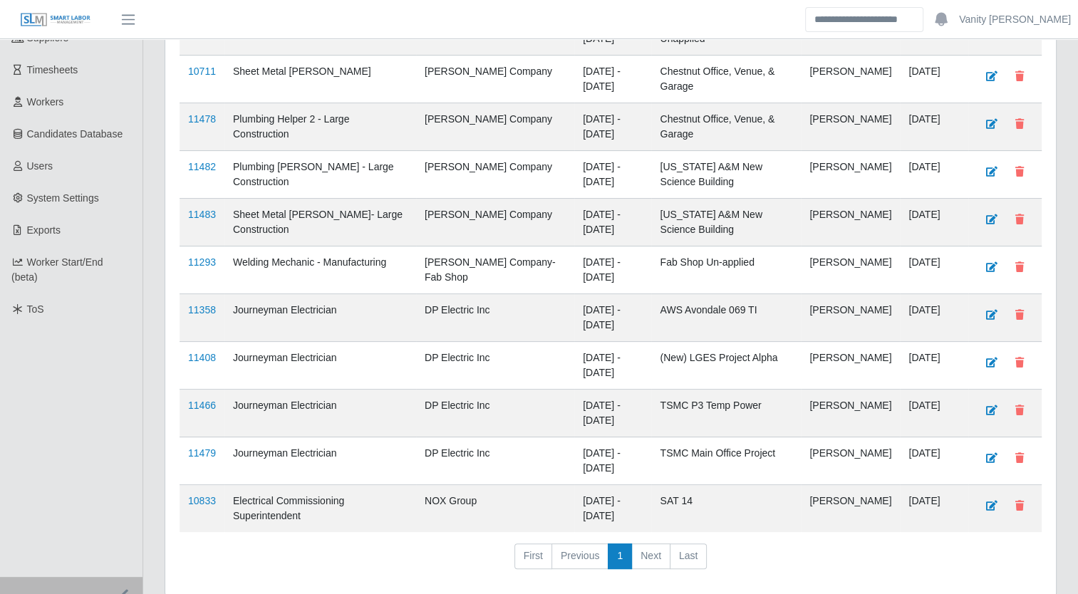
click at [194, 352] on link "11408" at bounding box center [202, 357] width 28 height 11
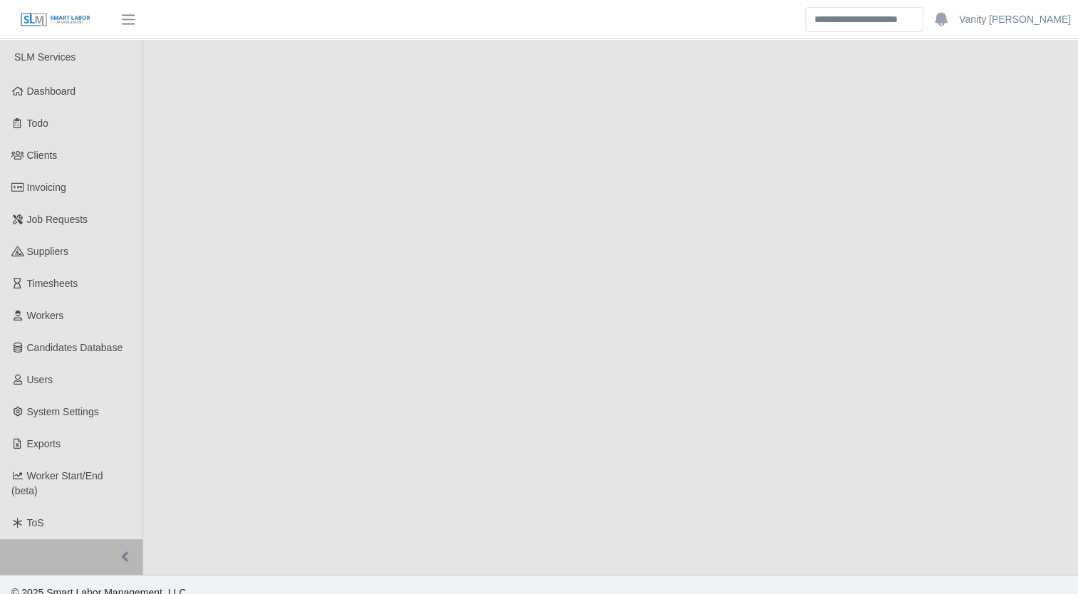
select select "****"
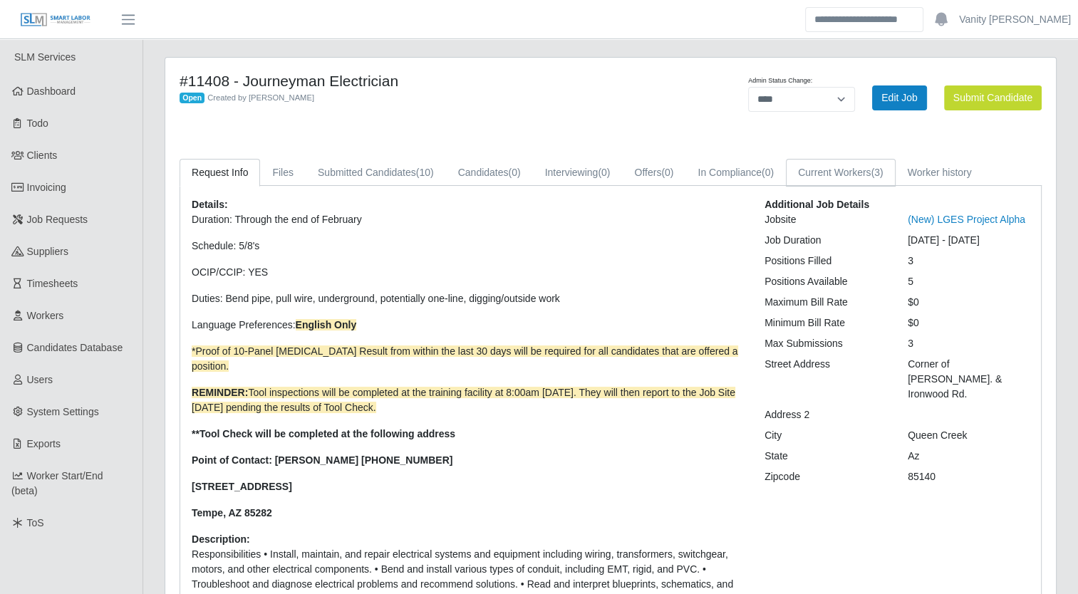
click at [826, 164] on link "Current Workers (3)" at bounding box center [841, 173] width 110 height 28
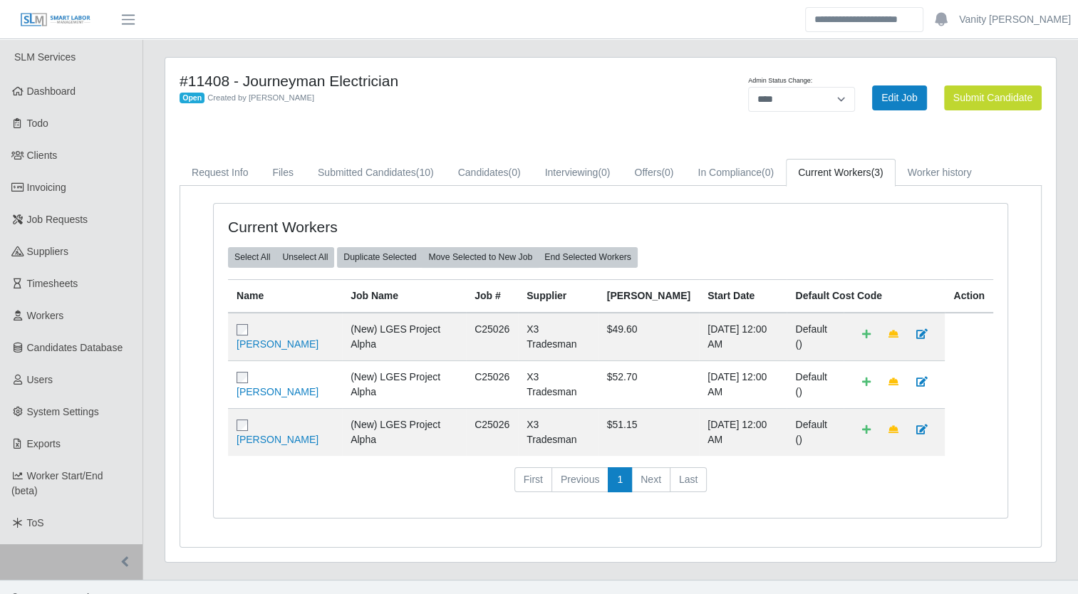
click at [90, 217] on link "Job Requests" at bounding box center [71, 220] width 142 height 32
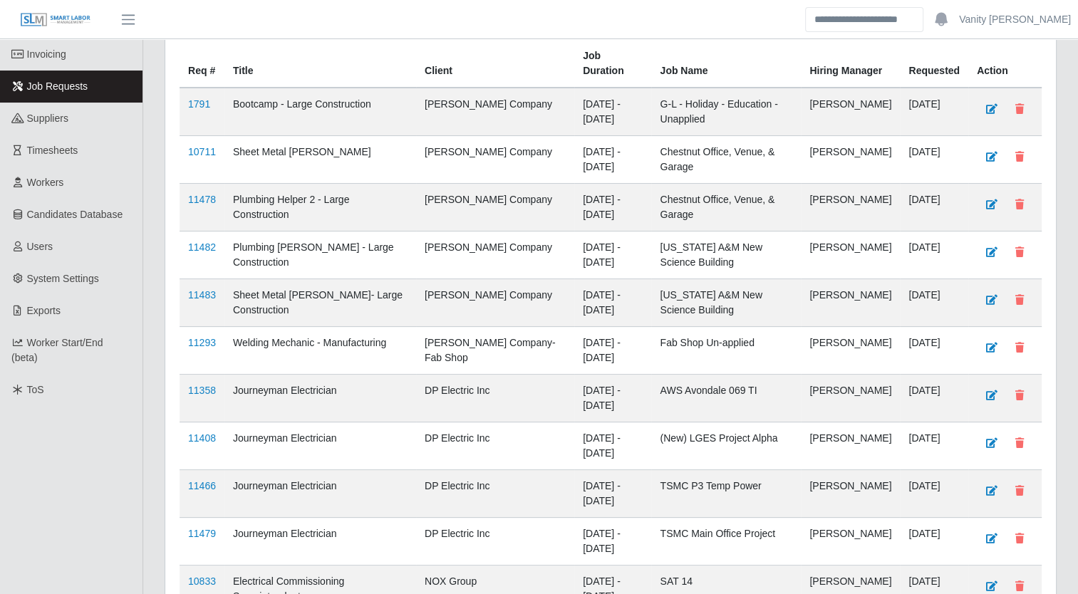
scroll to position [142, 0]
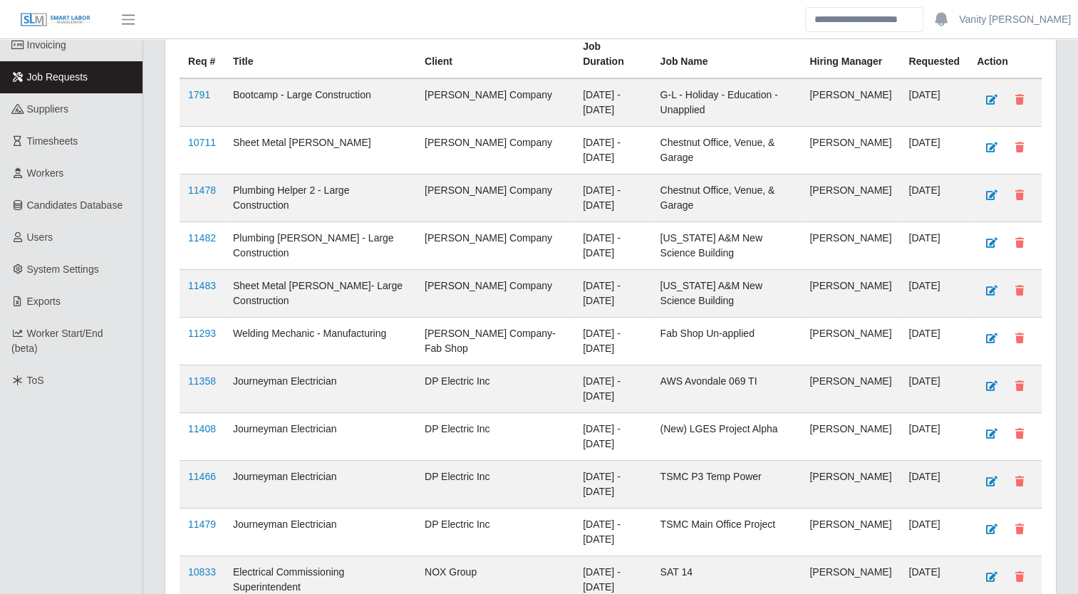
click at [201, 380] on link "11358" at bounding box center [202, 380] width 28 height 11
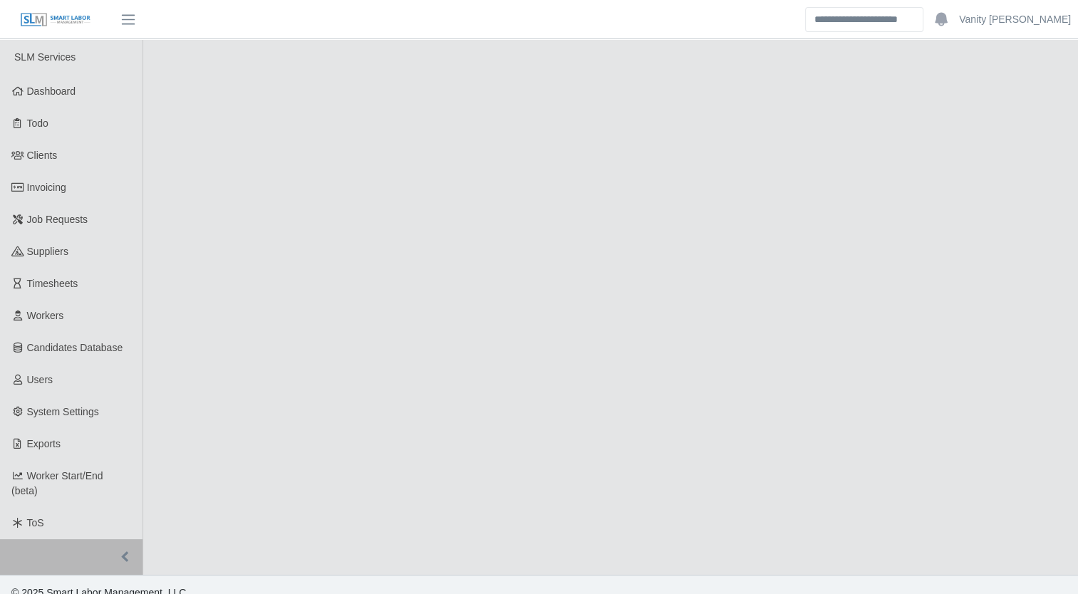
select select "****"
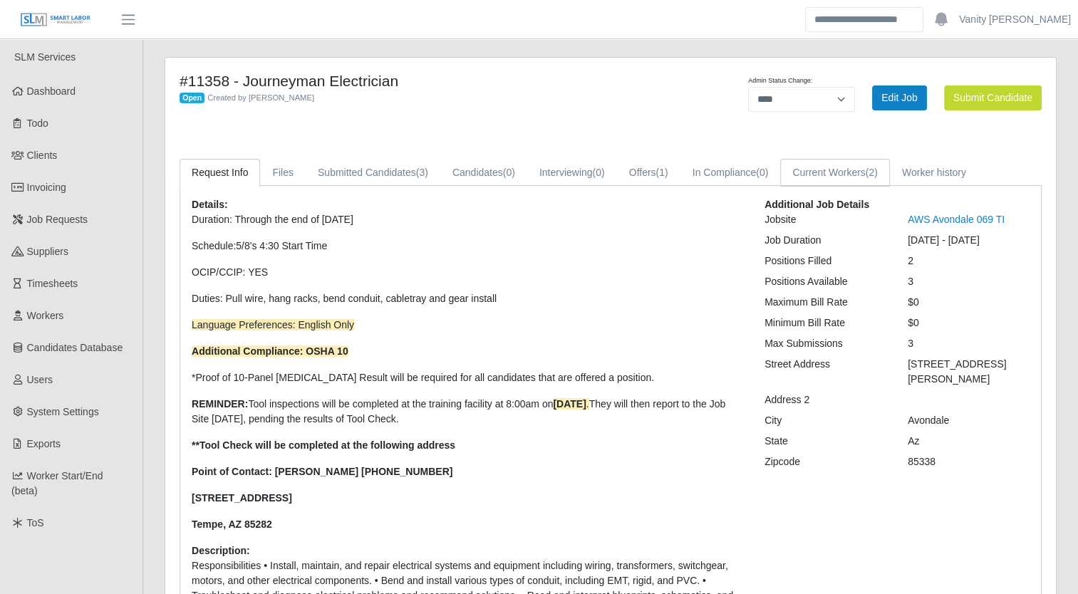
click at [786, 172] on link "Current Workers (2)" at bounding box center [835, 173] width 110 height 28
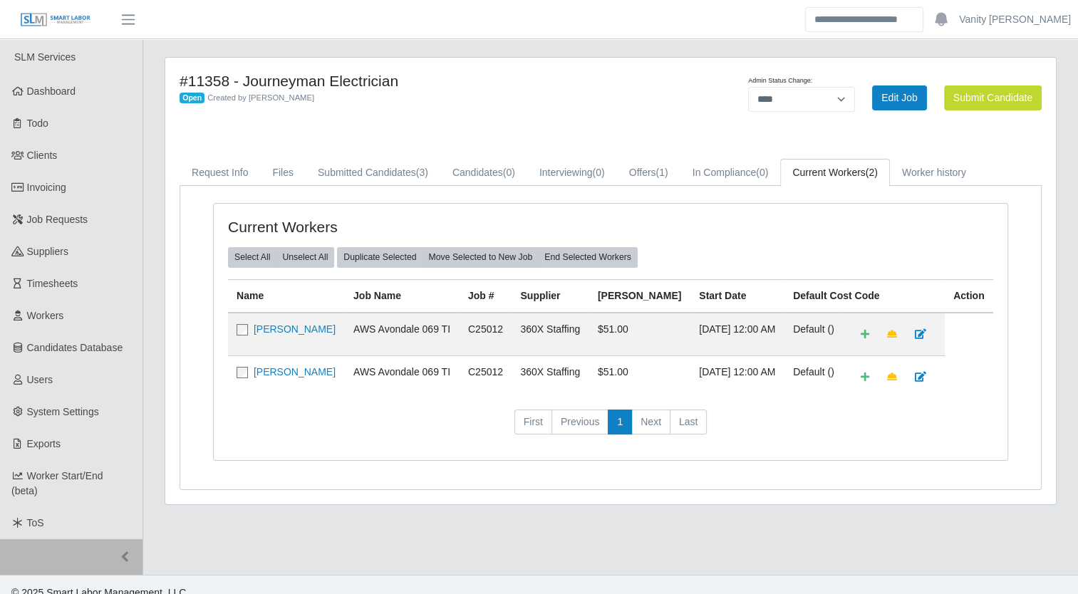
click at [291, 327] on link "Brandon Beal" at bounding box center [295, 328] width 82 height 11
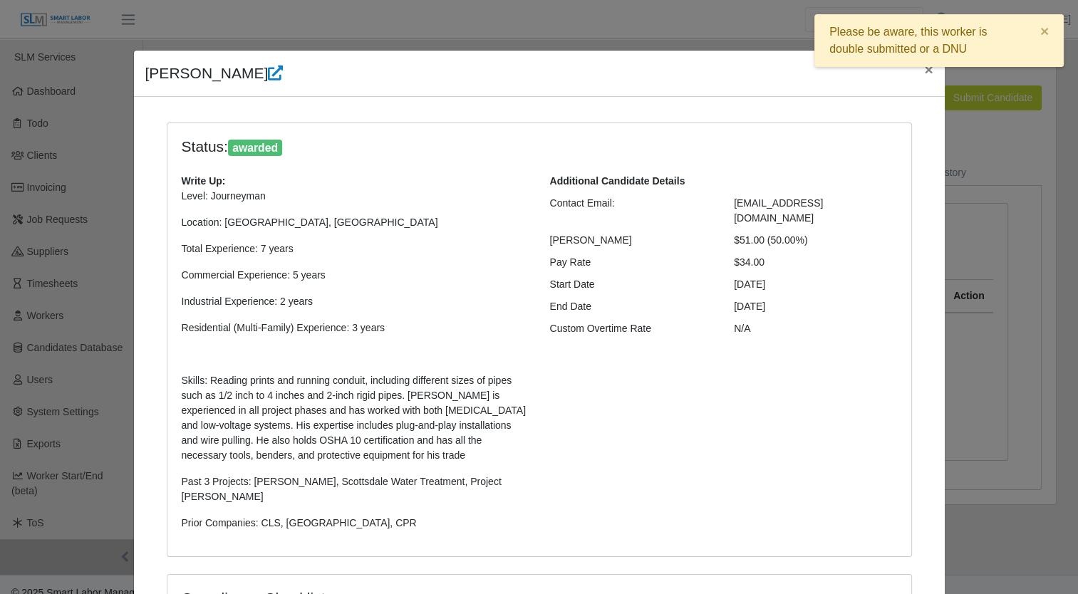
click at [268, 73] on icon at bounding box center [275, 73] width 15 height 15
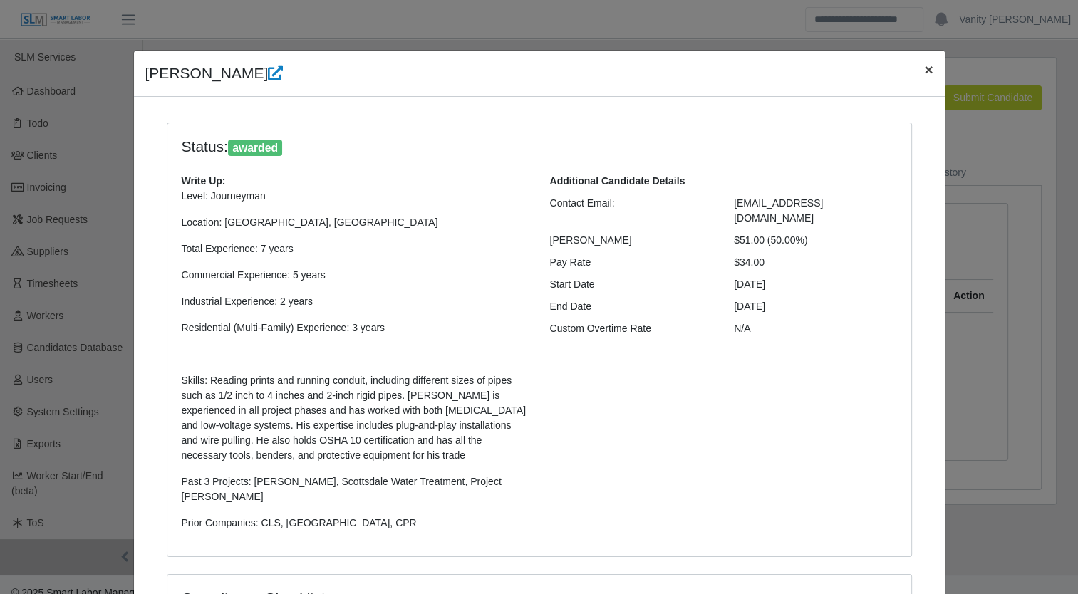
click at [924, 67] on span "×" at bounding box center [928, 69] width 9 height 16
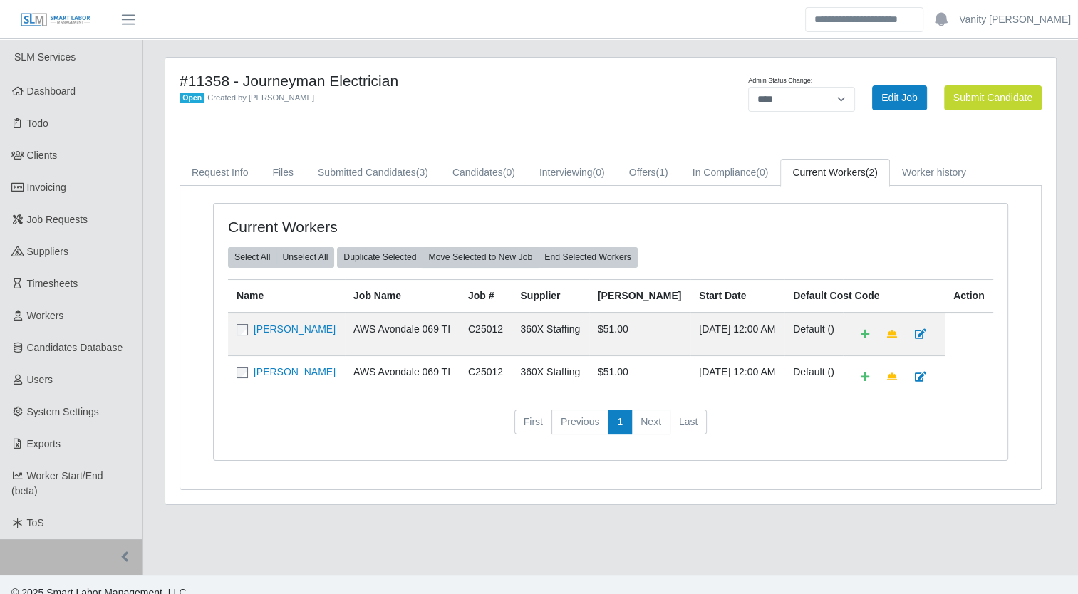
click at [688, 110] on div "Admin Status Change: ******* **** ****** Edit Job Submit Candidate" at bounding box center [868, 97] width 368 height 51
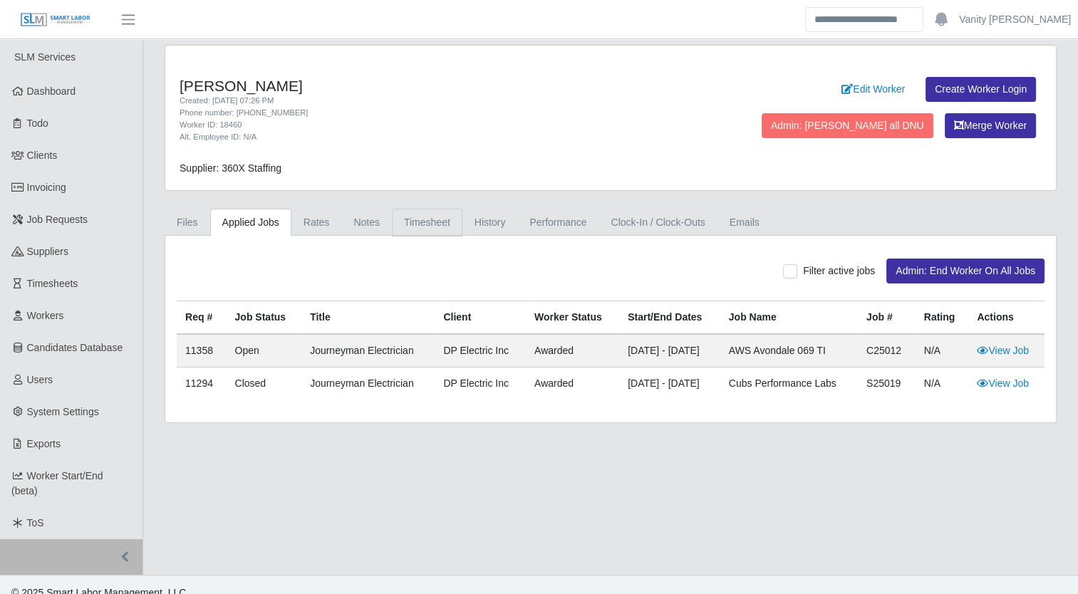
click at [407, 217] on link "Timesheet" at bounding box center [427, 223] width 71 height 28
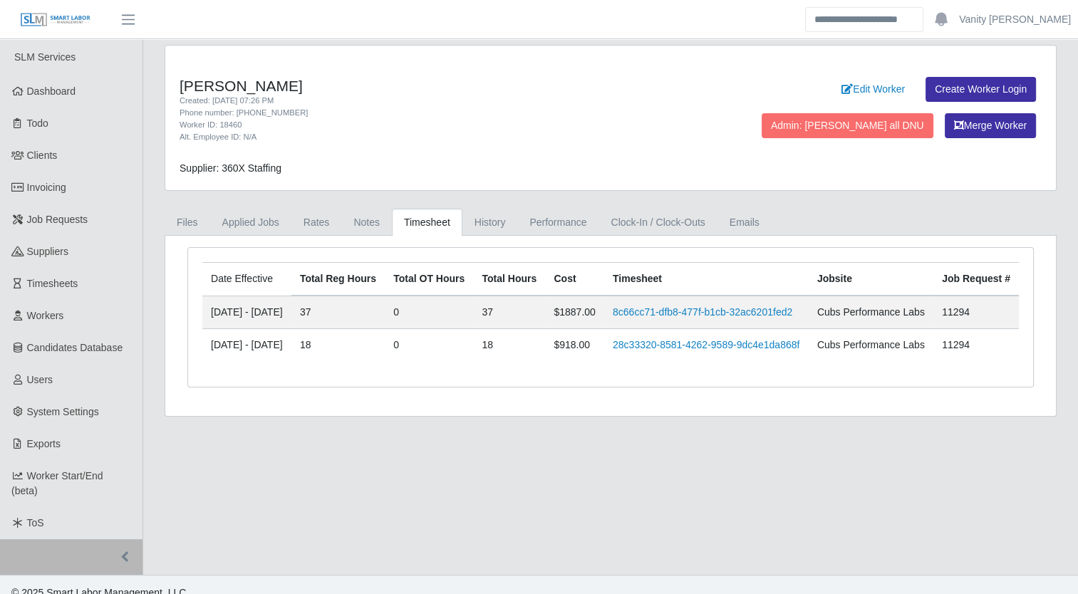
click at [680, 350] on link "28c33320-8581-4262-9589-9dc4e1da868f" at bounding box center [705, 344] width 187 height 11
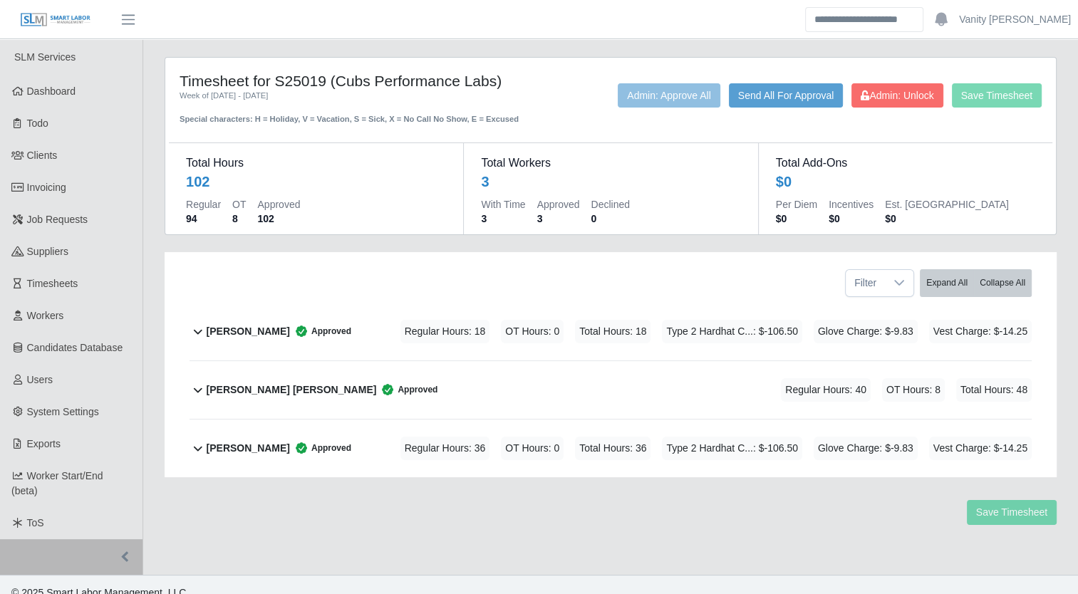
click at [239, 326] on b "[PERSON_NAME]" at bounding box center [248, 331] width 83 height 15
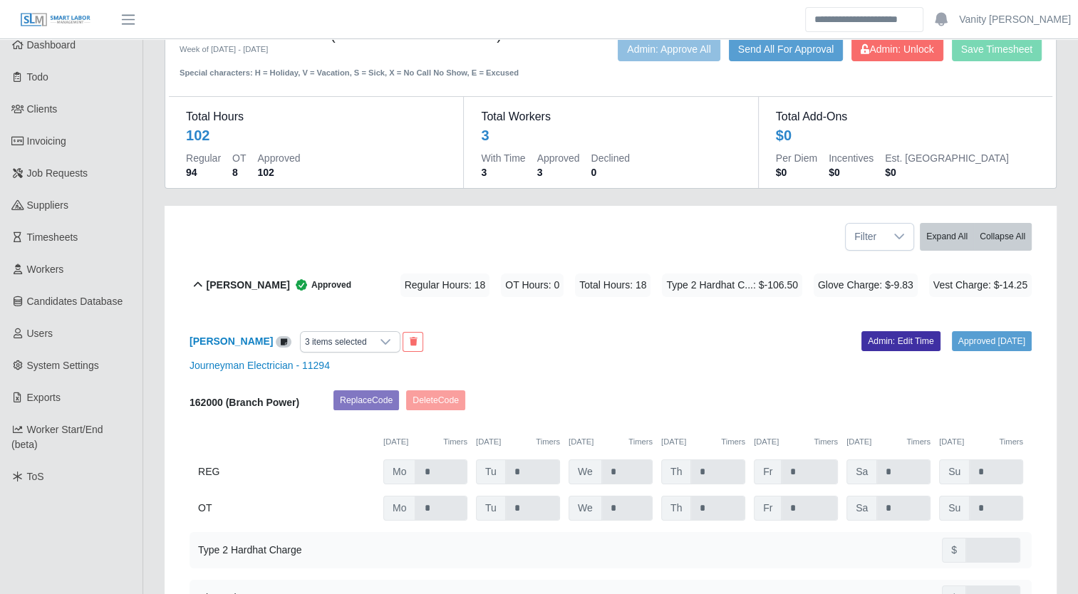
scroll to position [71, 0]
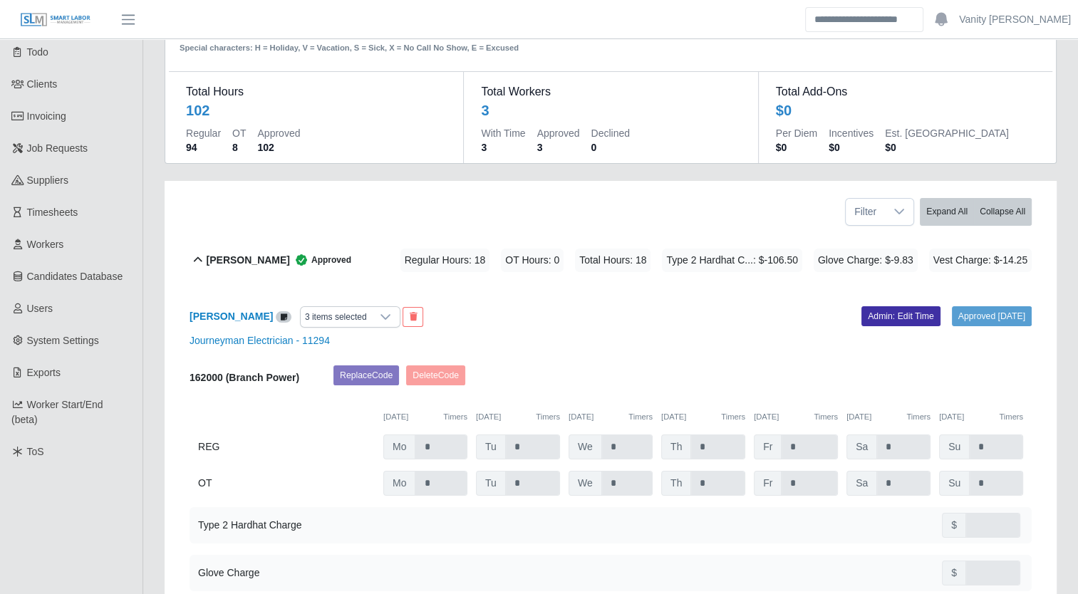
click at [71, 147] on span "Job Requests" at bounding box center [57, 147] width 61 height 11
